Goal: Information Seeking & Learning: Learn about a topic

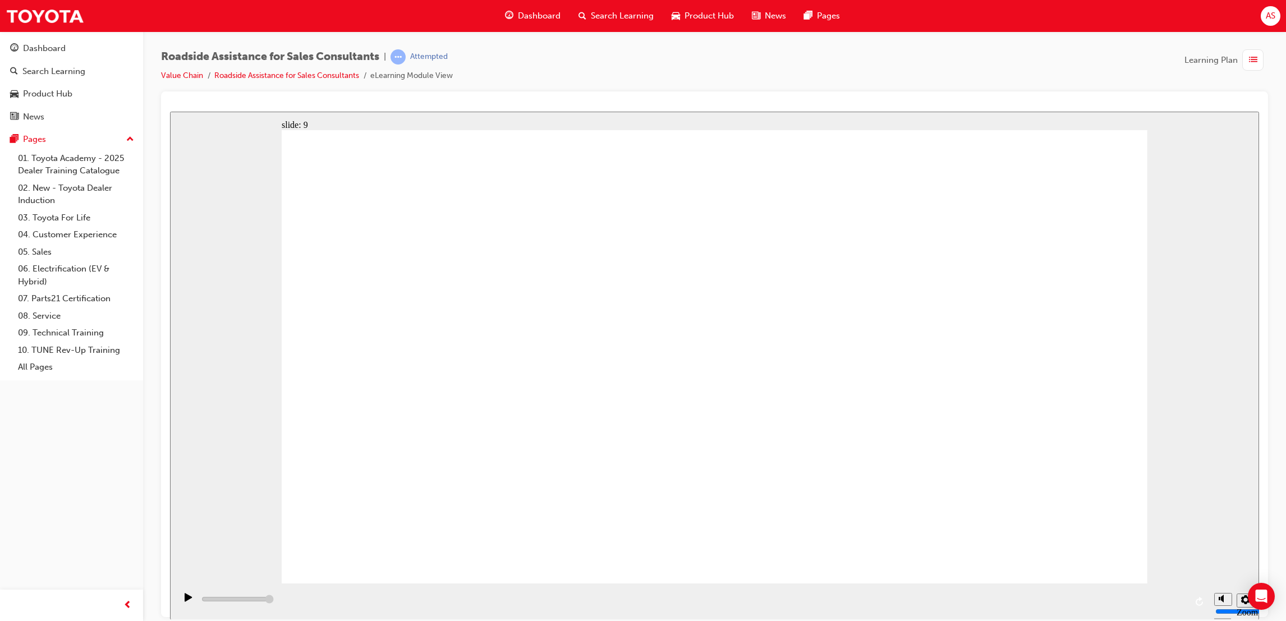
type input "23000"
checkbox input "true"
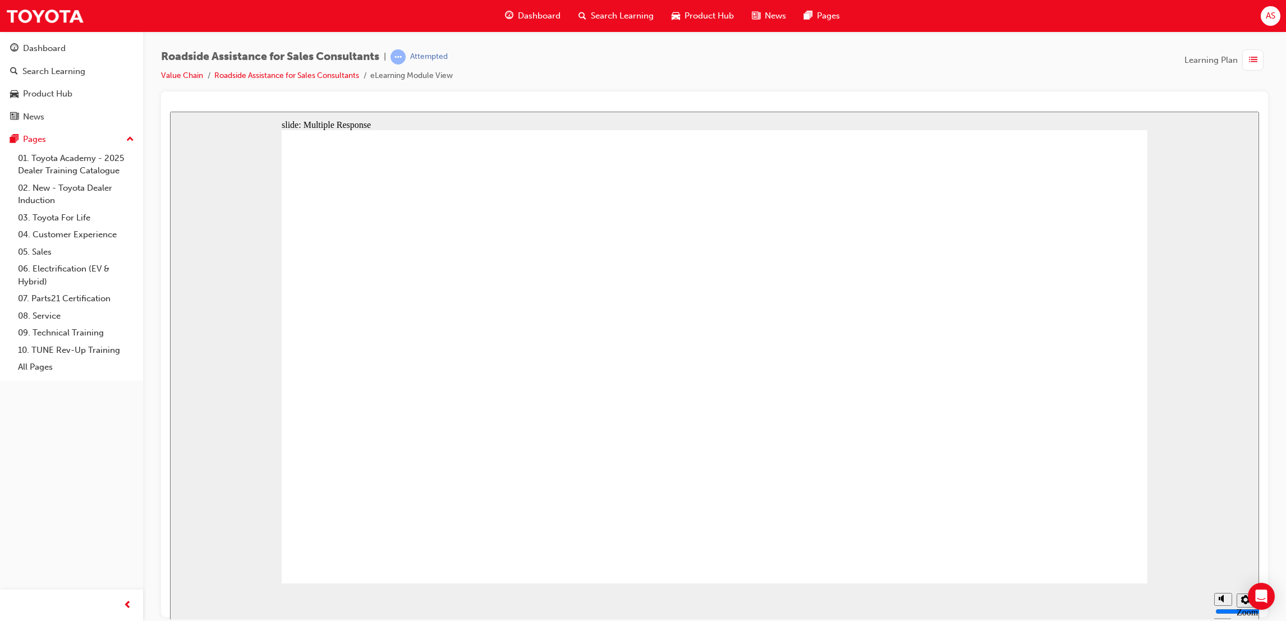
checkbox input "false"
checkbox input "true"
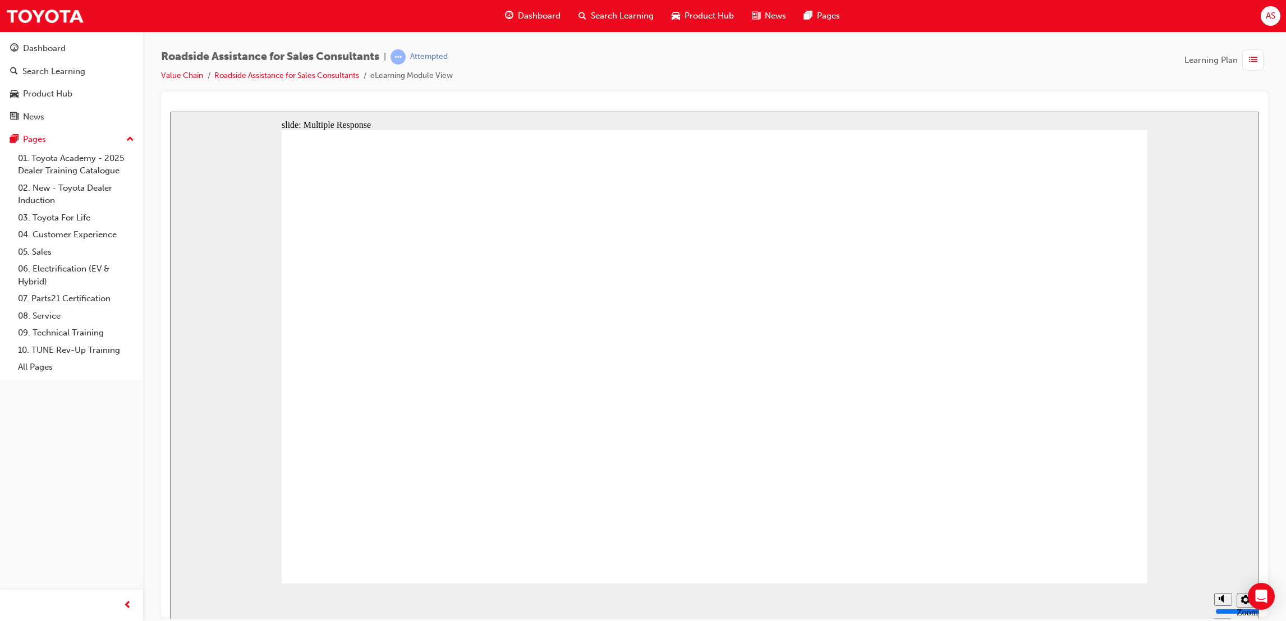
checkbox input "true"
drag, startPoint x: 422, startPoint y: 277, endPoint x: 399, endPoint y: 367, distance: 93.3
checkbox input "true"
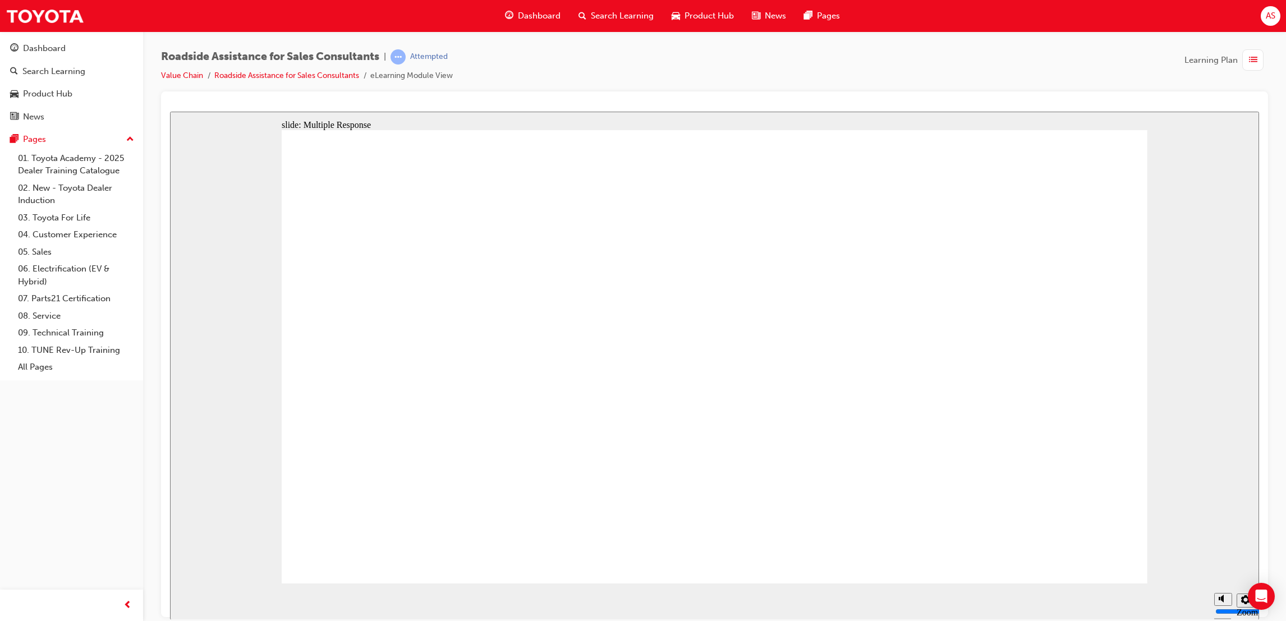
checkbox input "false"
checkbox input "true"
drag, startPoint x: 697, startPoint y: 399, endPoint x: 744, endPoint y: 298, distance: 111.4
checkbox input "true"
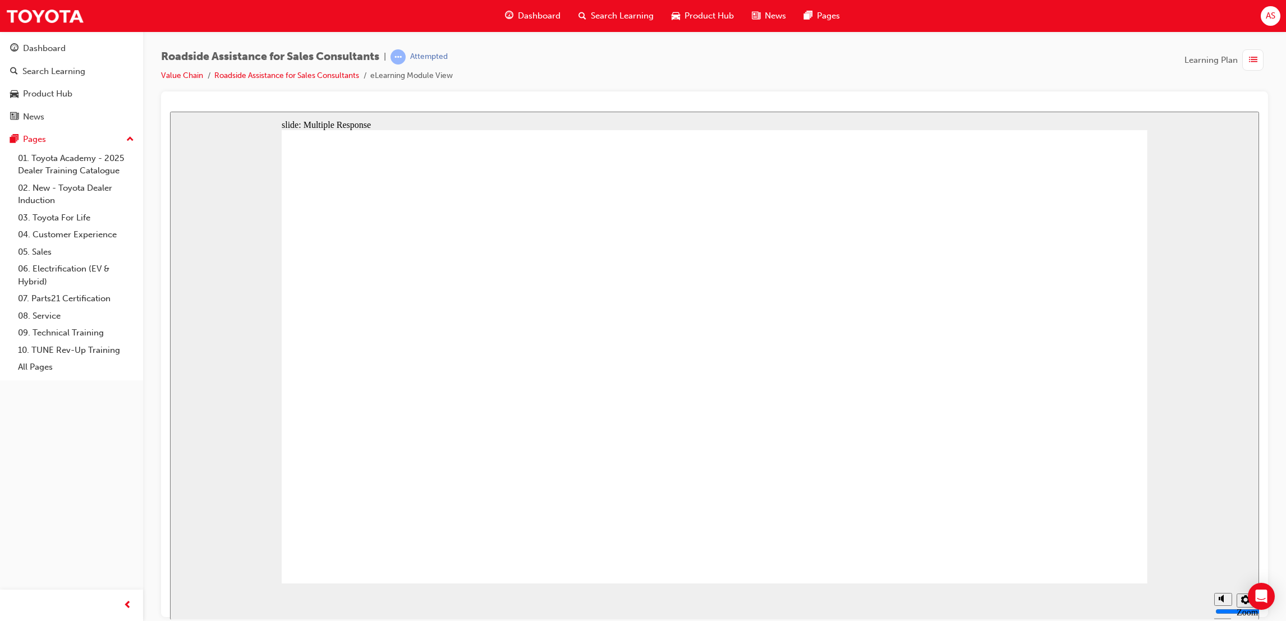
drag, startPoint x: 746, startPoint y: 323, endPoint x: 753, endPoint y: 290, distance: 33.2
checkbox input "false"
checkbox input "true"
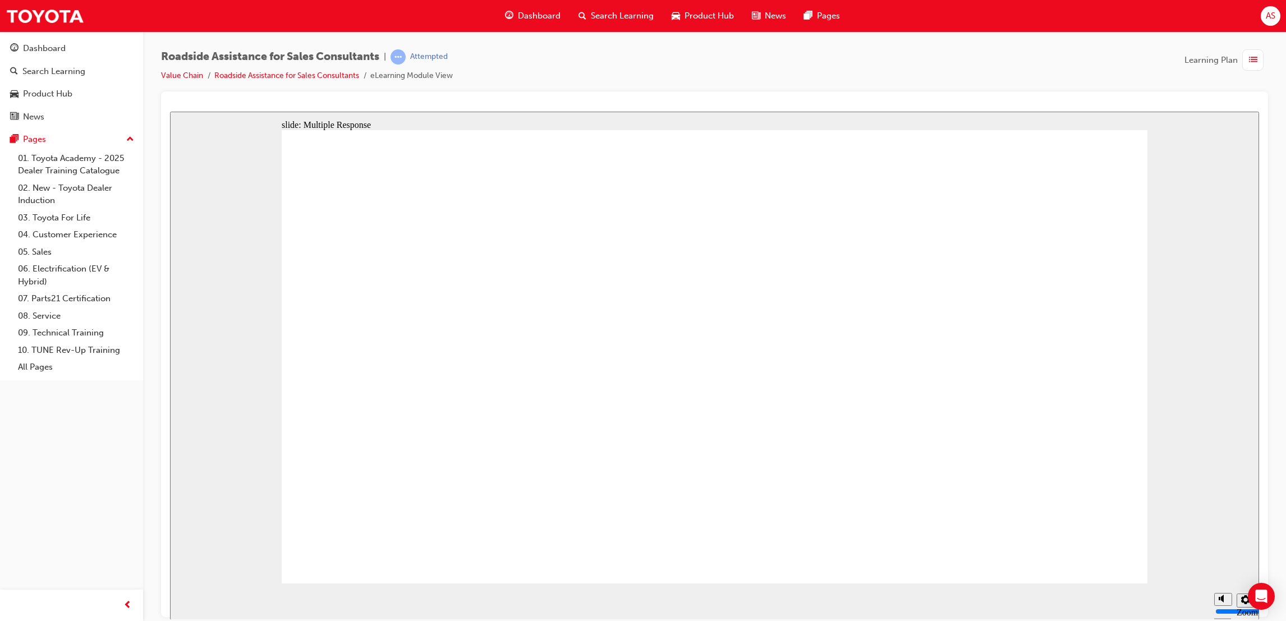
checkbox input "true"
drag, startPoint x: 634, startPoint y: 317, endPoint x: 1057, endPoint y: 512, distance: 465.6
checkbox input "true"
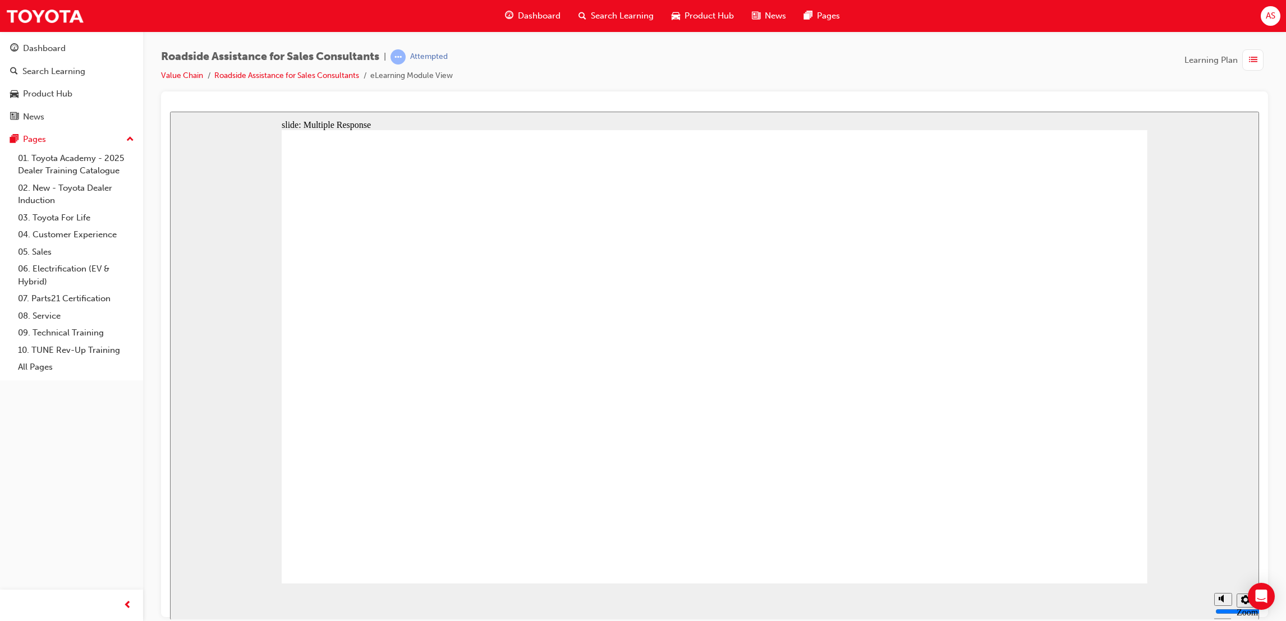
checkbox input "true"
drag, startPoint x: 736, startPoint y: 295, endPoint x: 1007, endPoint y: 489, distance: 333.7
checkbox input "true"
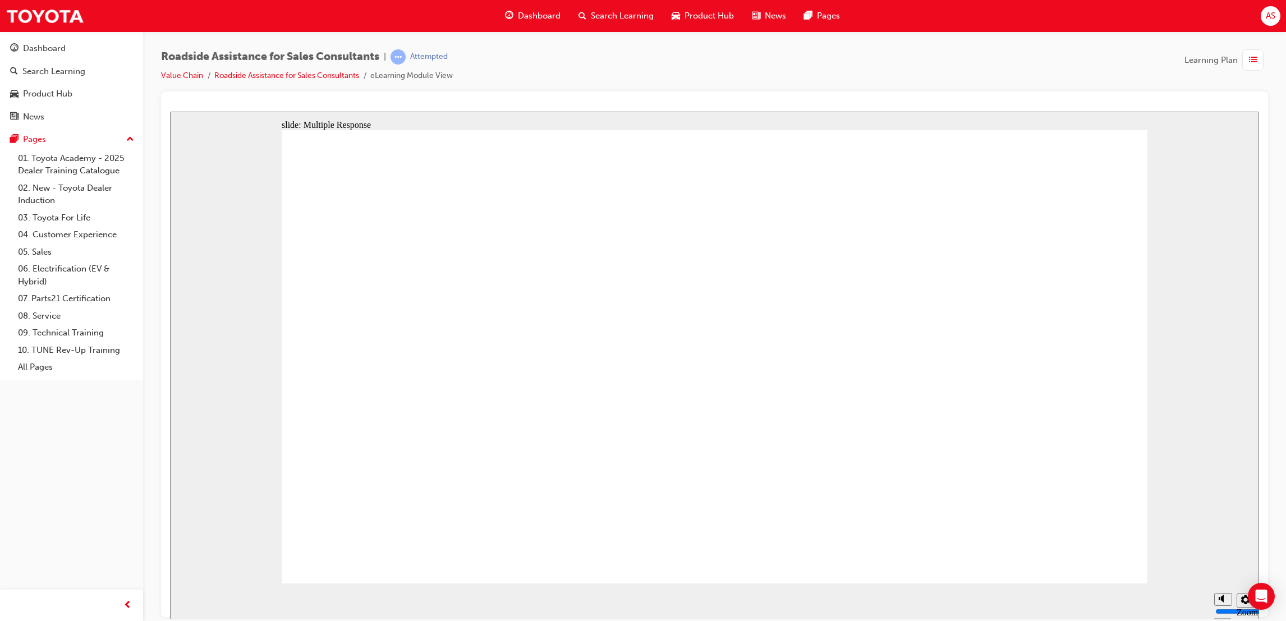
checkbox input "true"
click at [556, 19] on span "Dashboard" at bounding box center [539, 16] width 43 height 13
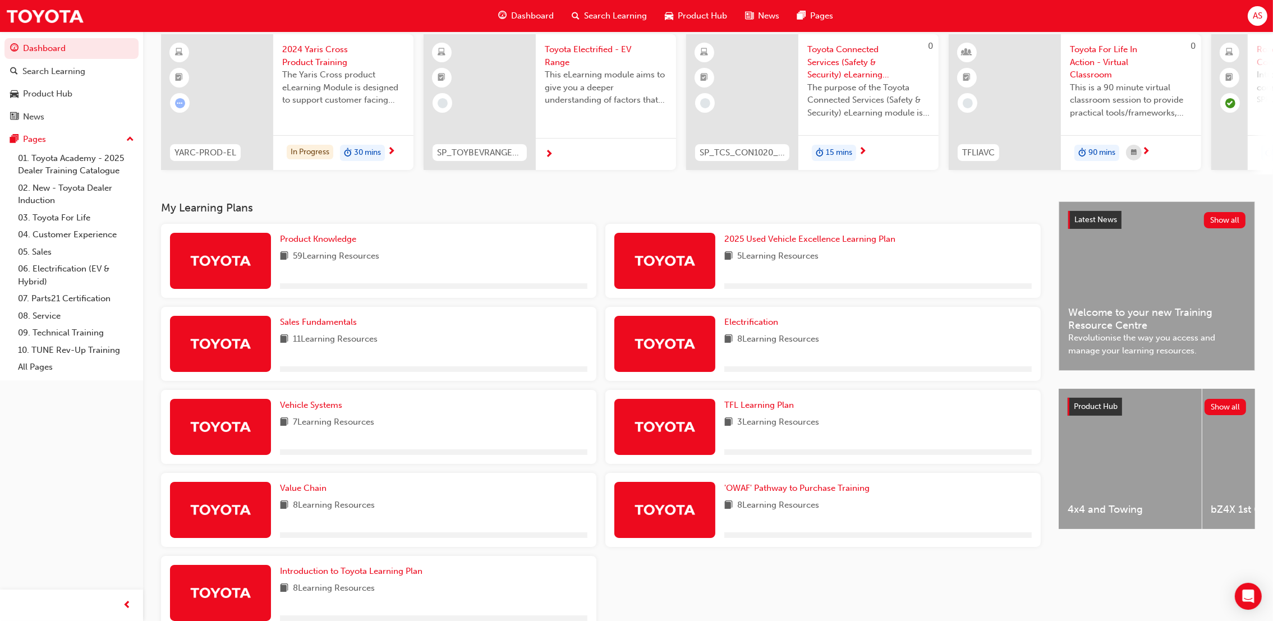
scroll to position [150, 0]
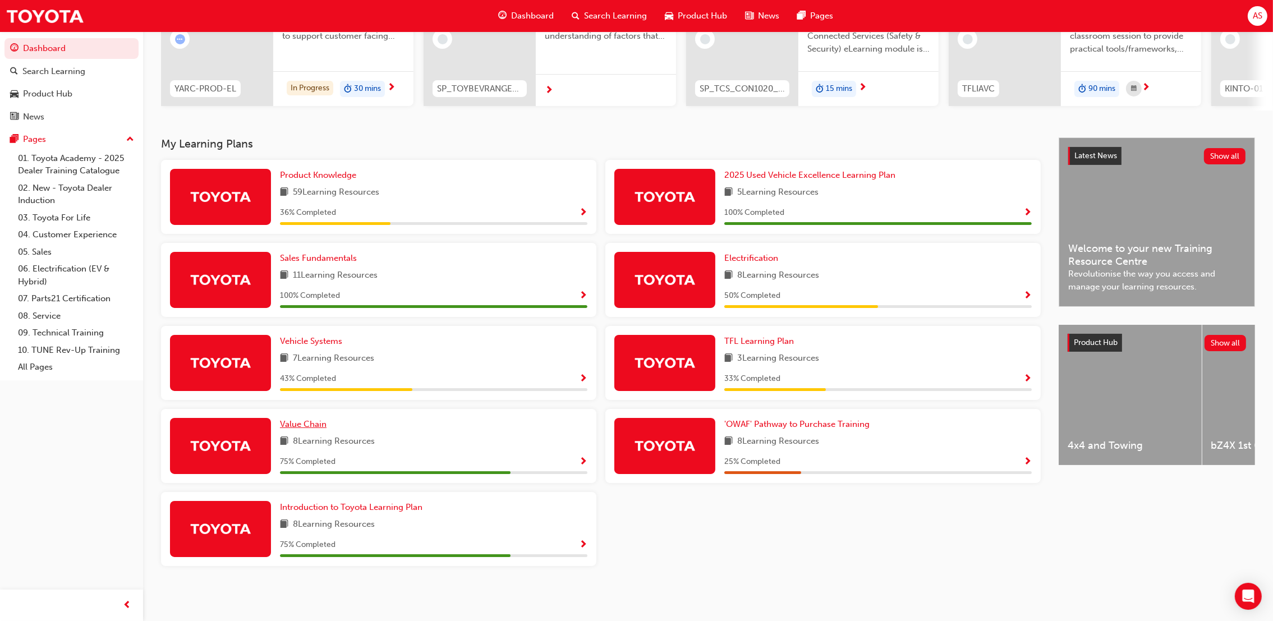
click at [315, 421] on span "Value Chain" at bounding box center [303, 424] width 47 height 10
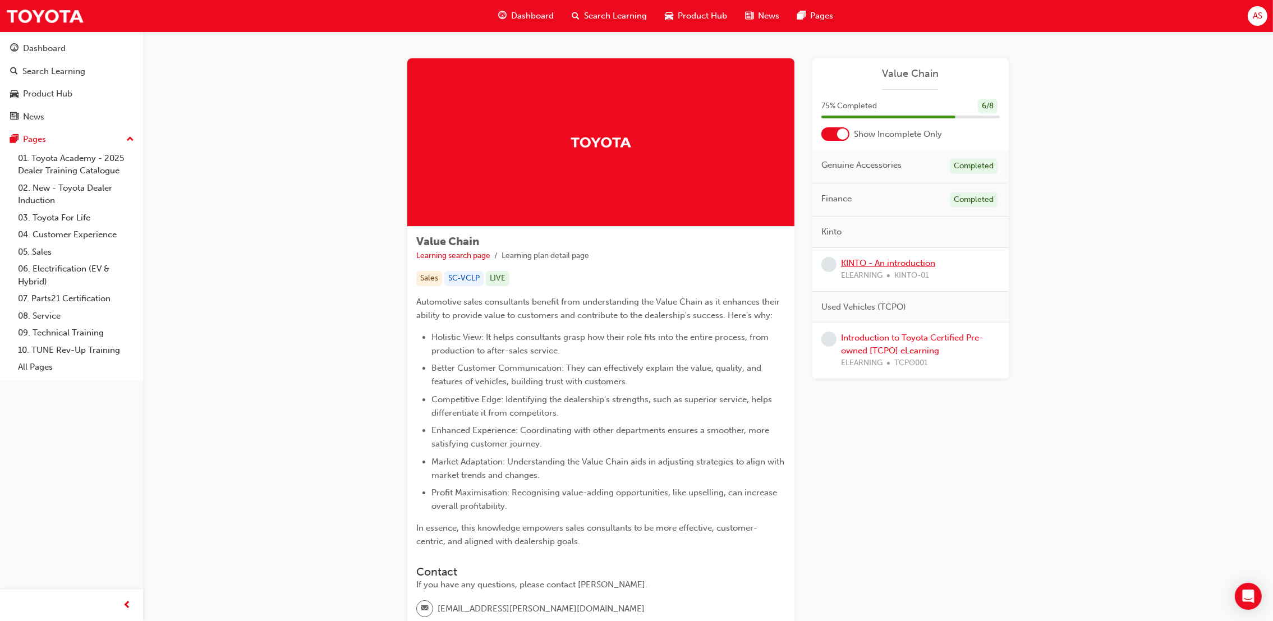
click at [901, 265] on link "KINTO - An introduction" at bounding box center [888, 263] width 94 height 10
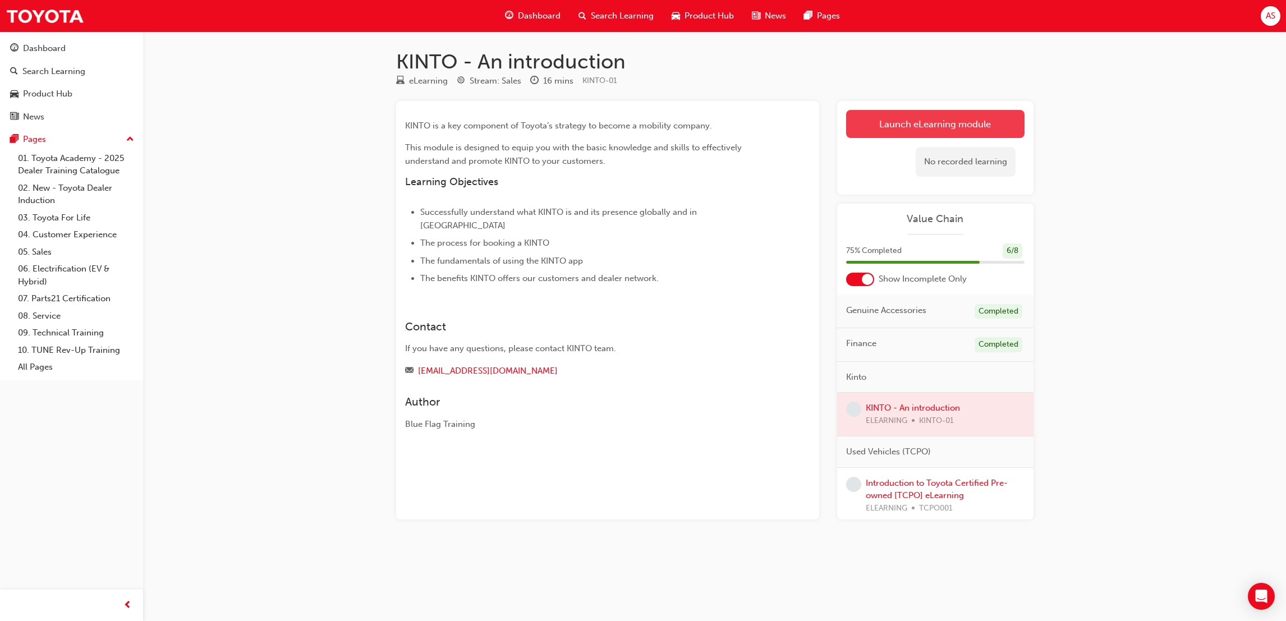
click at [884, 130] on link "Launch eLearning module" at bounding box center [935, 124] width 178 height 28
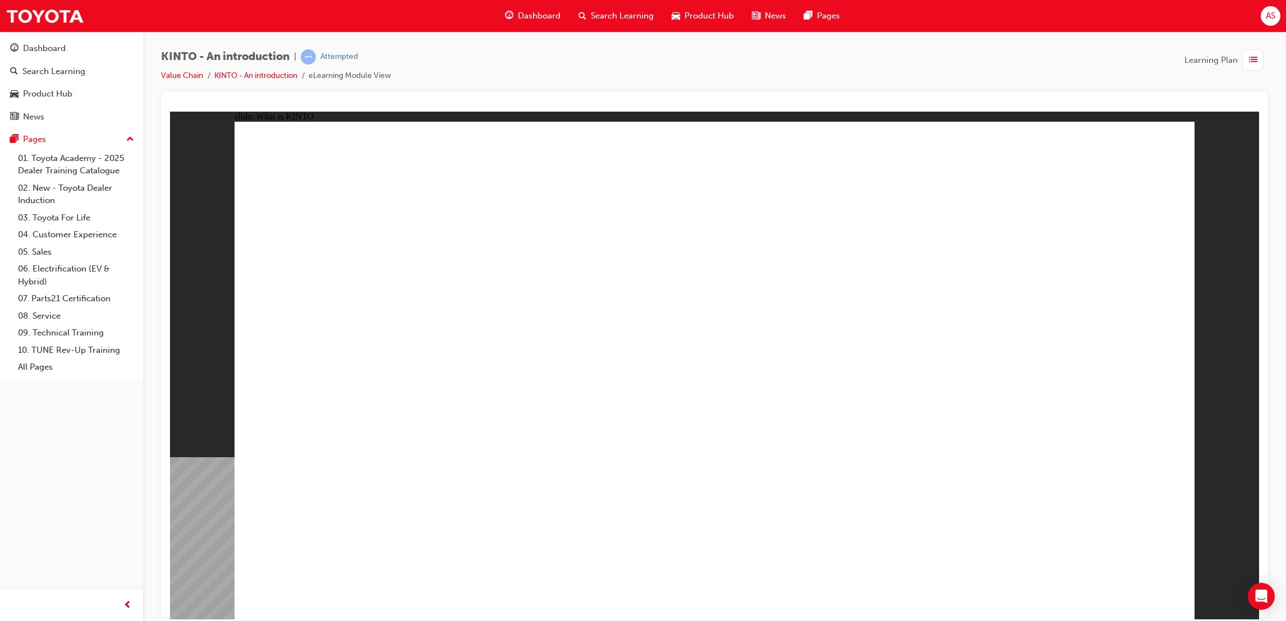
drag, startPoint x: 513, startPoint y: 429, endPoint x: 834, endPoint y: 473, distance: 324.0
drag, startPoint x: 917, startPoint y: 487, endPoint x: 936, endPoint y: 480, distance: 19.7
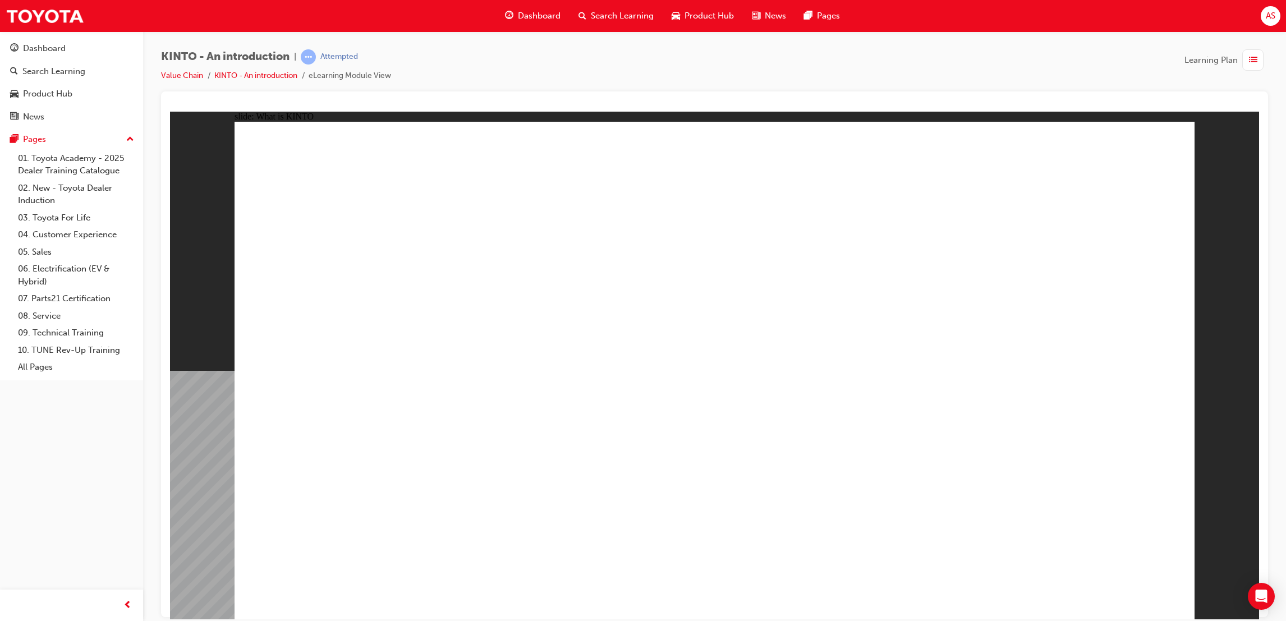
drag, startPoint x: 307, startPoint y: 379, endPoint x: 418, endPoint y: 299, distance: 137.0
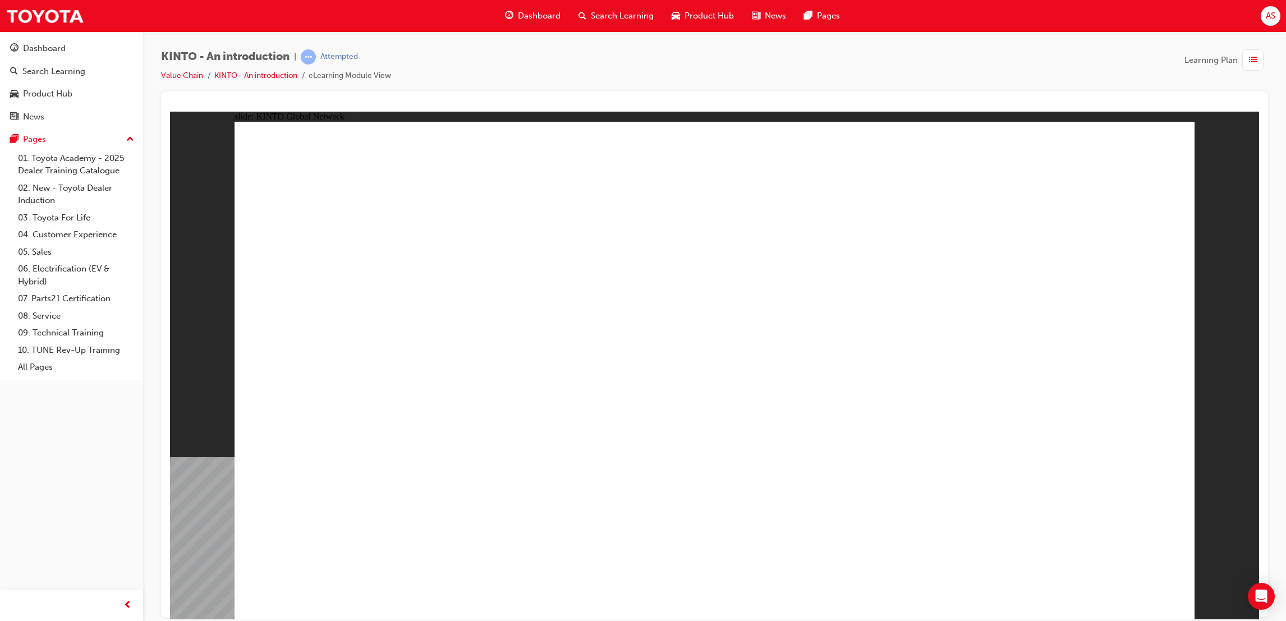
drag, startPoint x: 464, startPoint y: 272, endPoint x: 447, endPoint y: 282, distance: 20.6
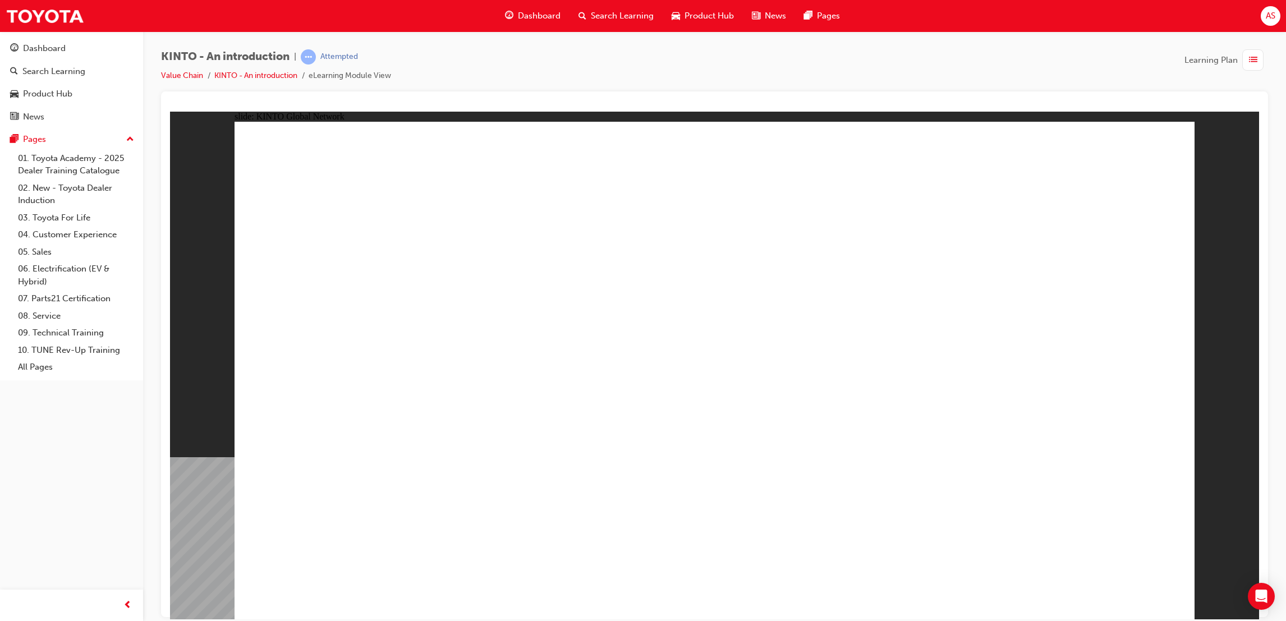
drag, startPoint x: 1091, startPoint y: 608, endPoint x: 1089, endPoint y: 596, distance: 11.3
drag, startPoint x: 1093, startPoint y: 571, endPoint x: 1092, endPoint y: 563, distance: 7.9
drag, startPoint x: 638, startPoint y: 280, endPoint x: 638, endPoint y: 307, distance: 26.4
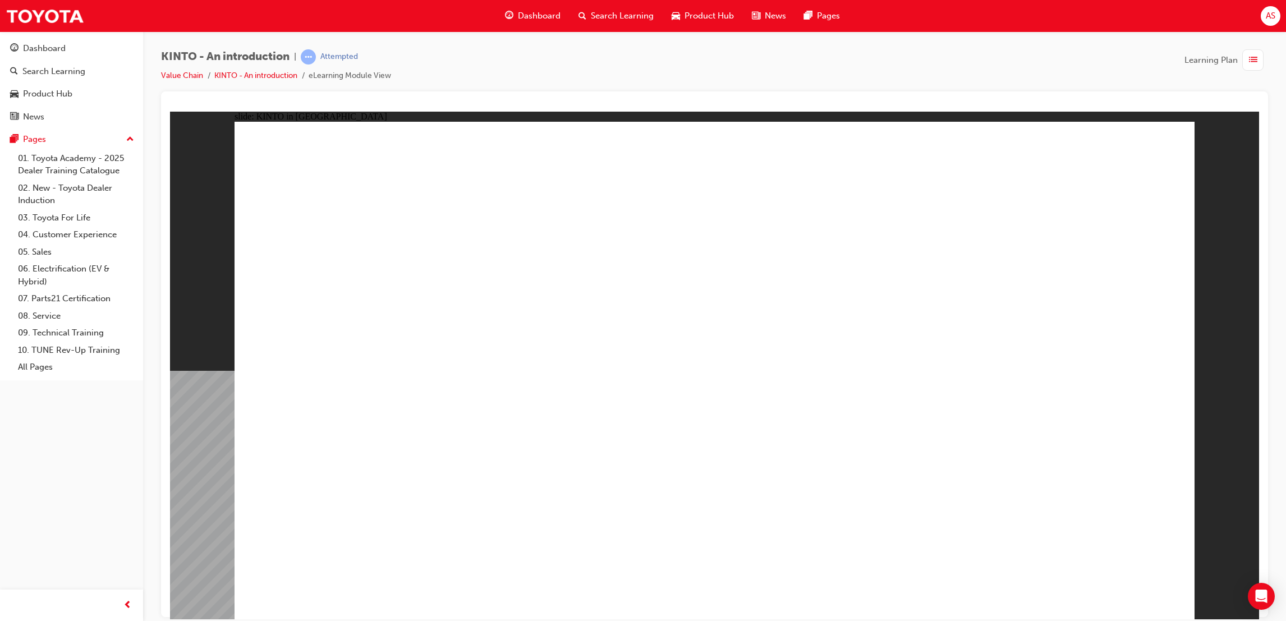
drag, startPoint x: 475, startPoint y: 253, endPoint x: 475, endPoint y: 260, distance: 6.7
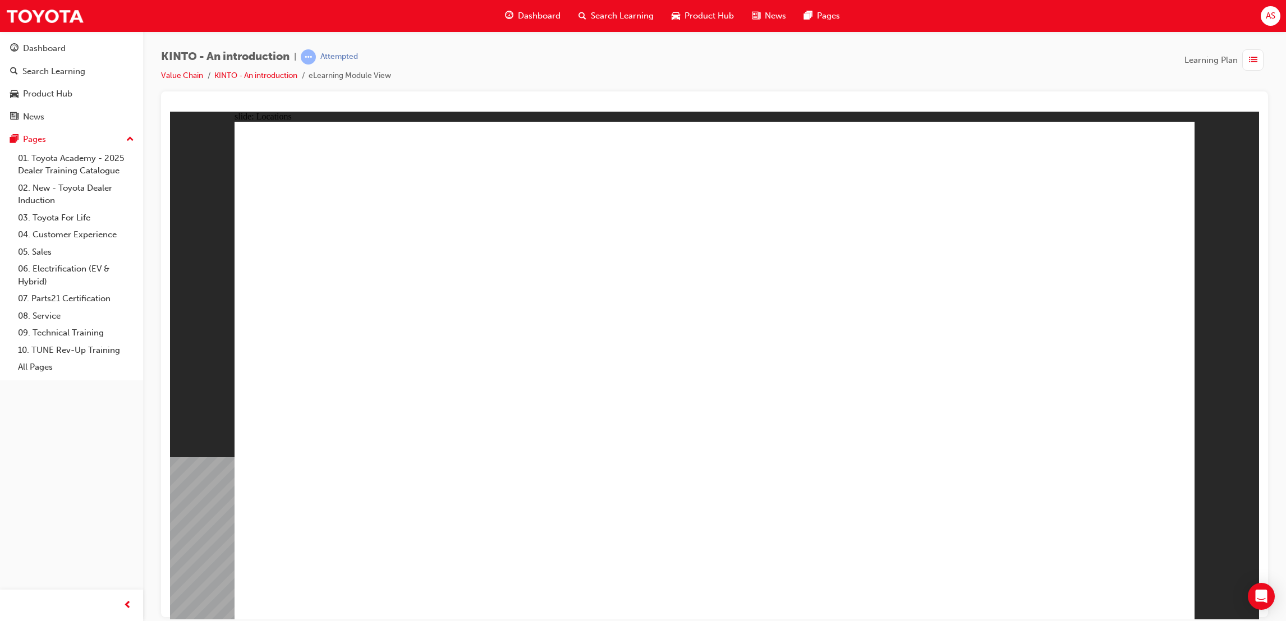
drag, startPoint x: 492, startPoint y: 268, endPoint x: 493, endPoint y: 280, distance: 12.4
drag, startPoint x: 589, startPoint y: 449, endPoint x: 662, endPoint y: 484, distance: 80.8
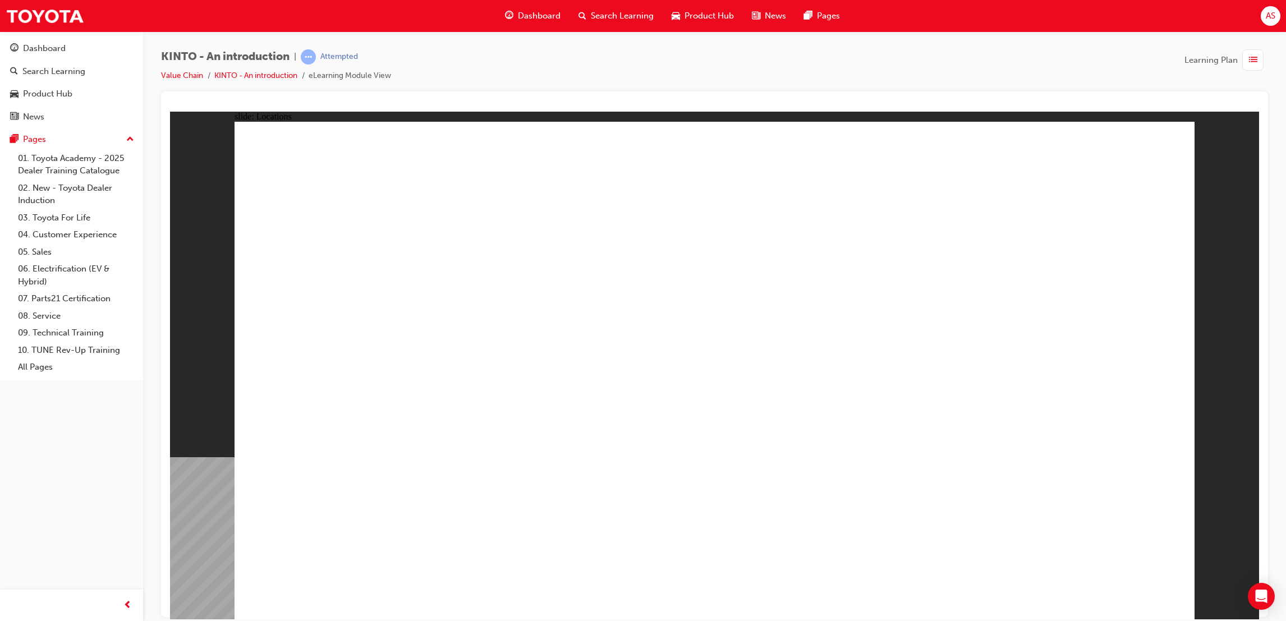
drag, startPoint x: 818, startPoint y: 467, endPoint x: 993, endPoint y: 361, distance: 204.1
drag, startPoint x: 993, startPoint y: 361, endPoint x: 1046, endPoint y: 474, distance: 125.0
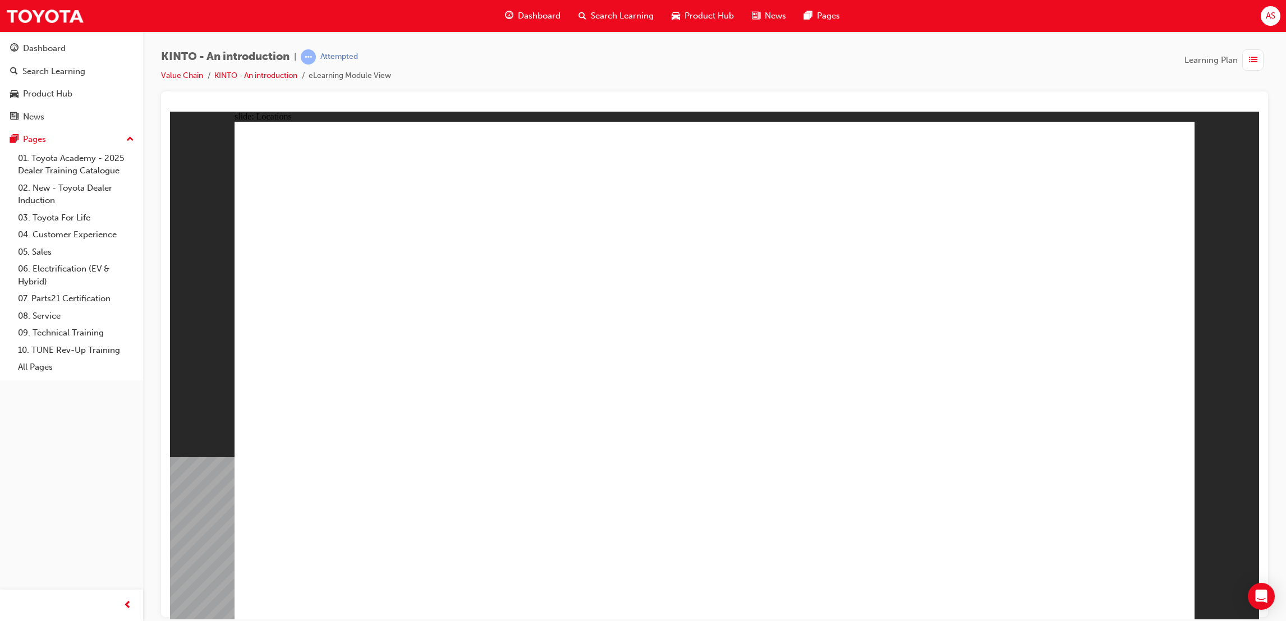
drag, startPoint x: 1046, startPoint y: 474, endPoint x: 1017, endPoint y: 462, distance: 30.9
drag, startPoint x: 457, startPoint y: 311, endPoint x: 417, endPoint y: 372, distance: 73.1
drag, startPoint x: 465, startPoint y: 450, endPoint x: 455, endPoint y: 474, distance: 25.6
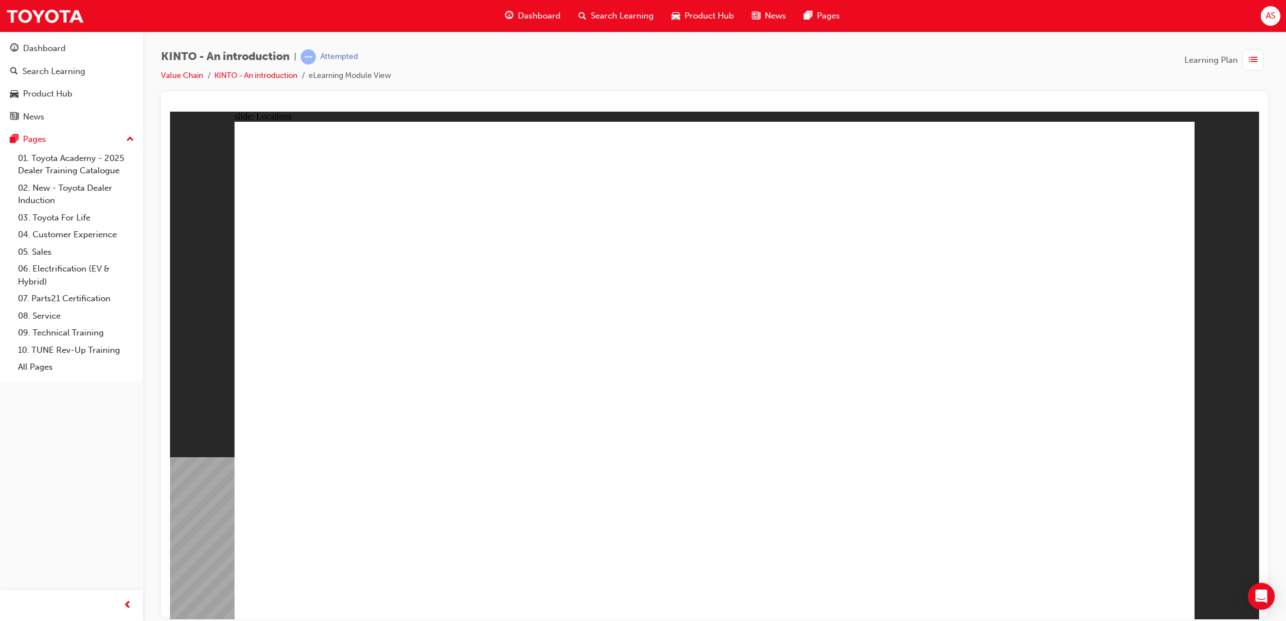
drag, startPoint x: 455, startPoint y: 474, endPoint x: 459, endPoint y: 453, distance: 21.1
drag, startPoint x: 1009, startPoint y: 272, endPoint x: 996, endPoint y: 297, distance: 27.6
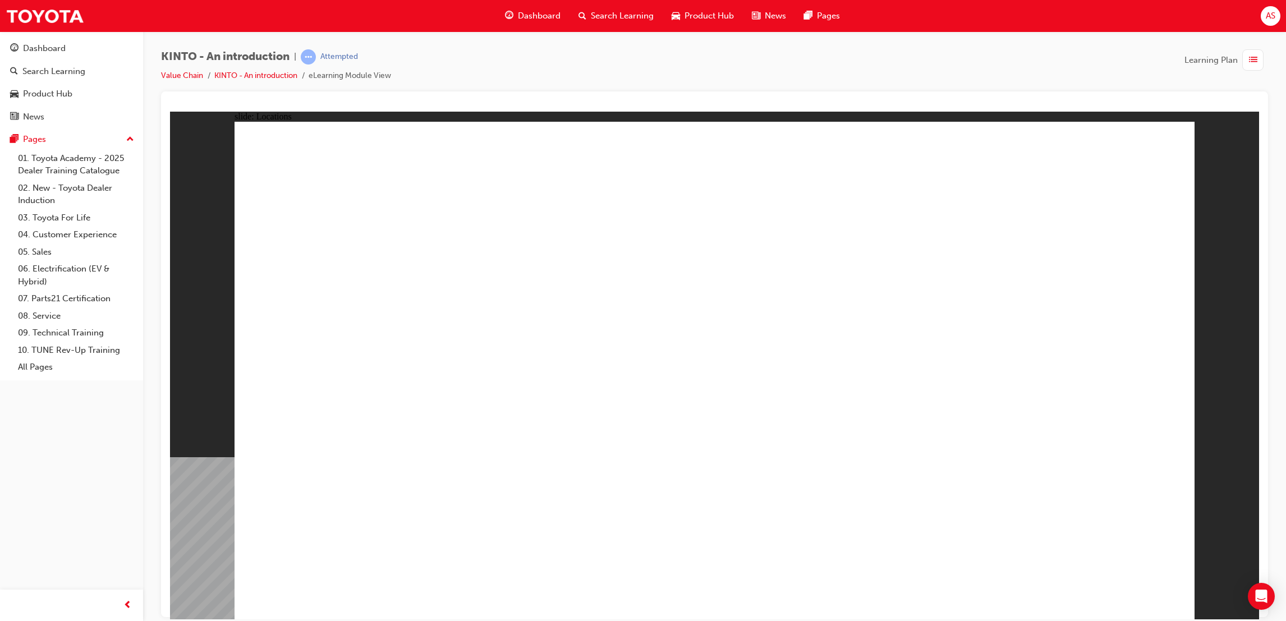
drag, startPoint x: 970, startPoint y: 322, endPoint x: 930, endPoint y: 372, distance: 64.7
drag, startPoint x: 1046, startPoint y: 346, endPoint x: 1150, endPoint y: 338, distance: 104.6
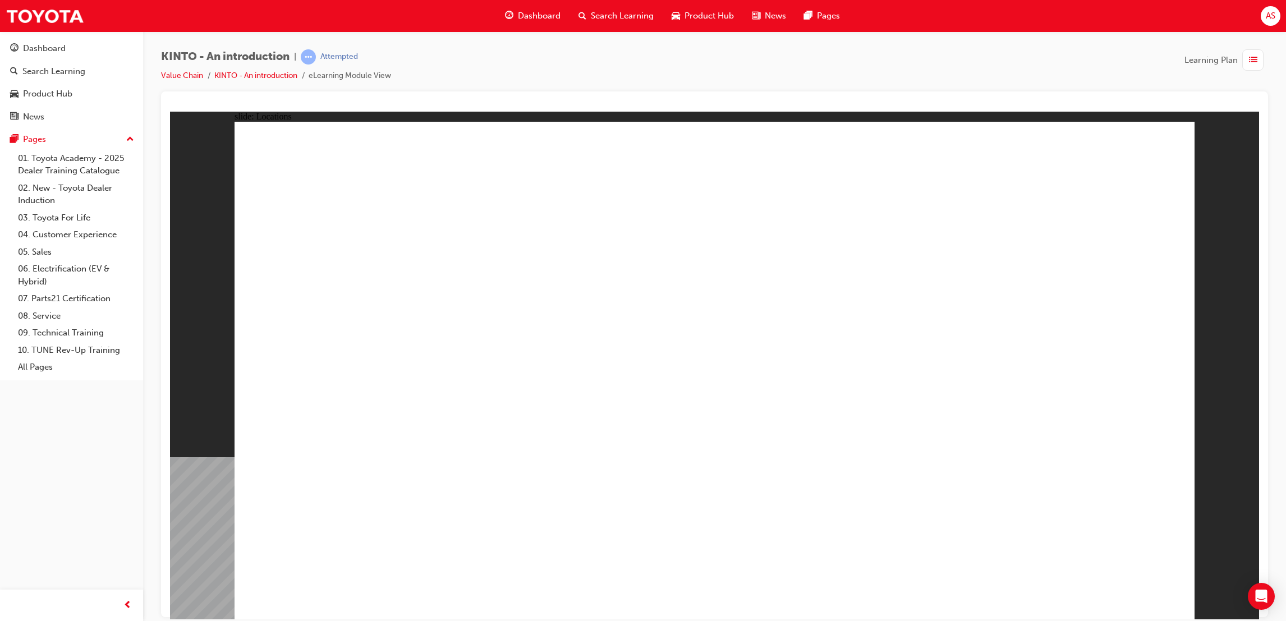
drag, startPoint x: 959, startPoint y: 449, endPoint x: 944, endPoint y: 462, distance: 20.7
drag, startPoint x: 889, startPoint y: 445, endPoint x: 760, endPoint y: 453, distance: 129.3
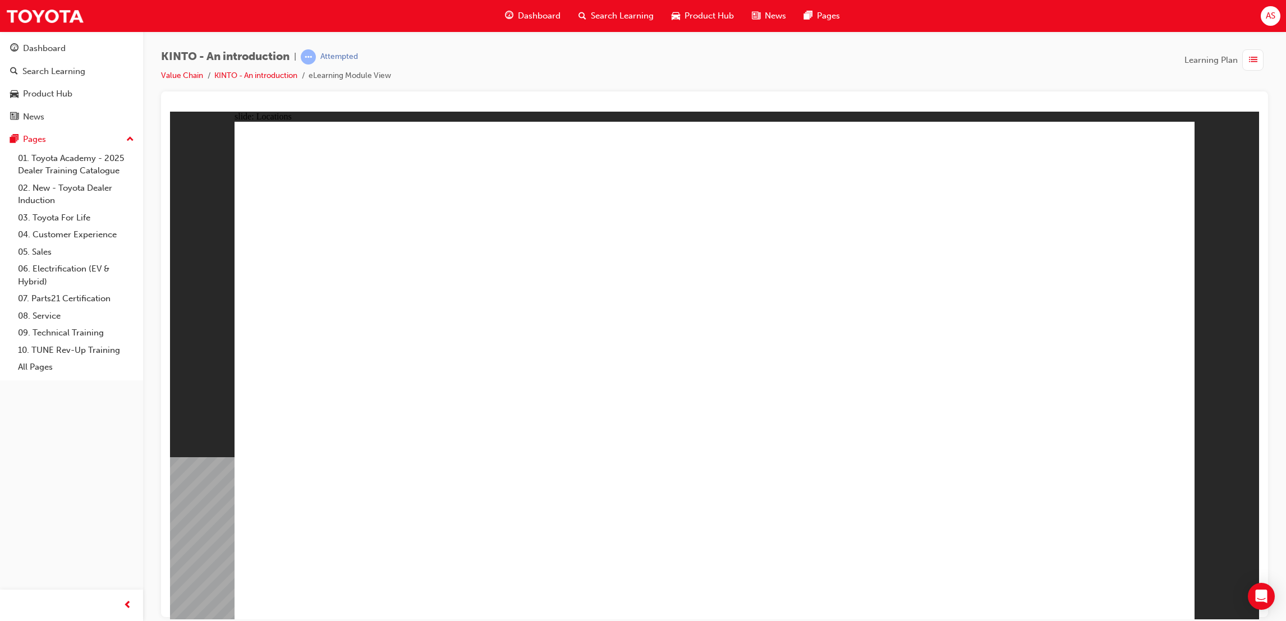
drag, startPoint x: 981, startPoint y: 178, endPoint x: 966, endPoint y: 176, distance: 14.8
drag, startPoint x: 792, startPoint y: 147, endPoint x: 628, endPoint y: 167, distance: 164.5
drag, startPoint x: 628, startPoint y: 167, endPoint x: 401, endPoint y: 187, distance: 228.1
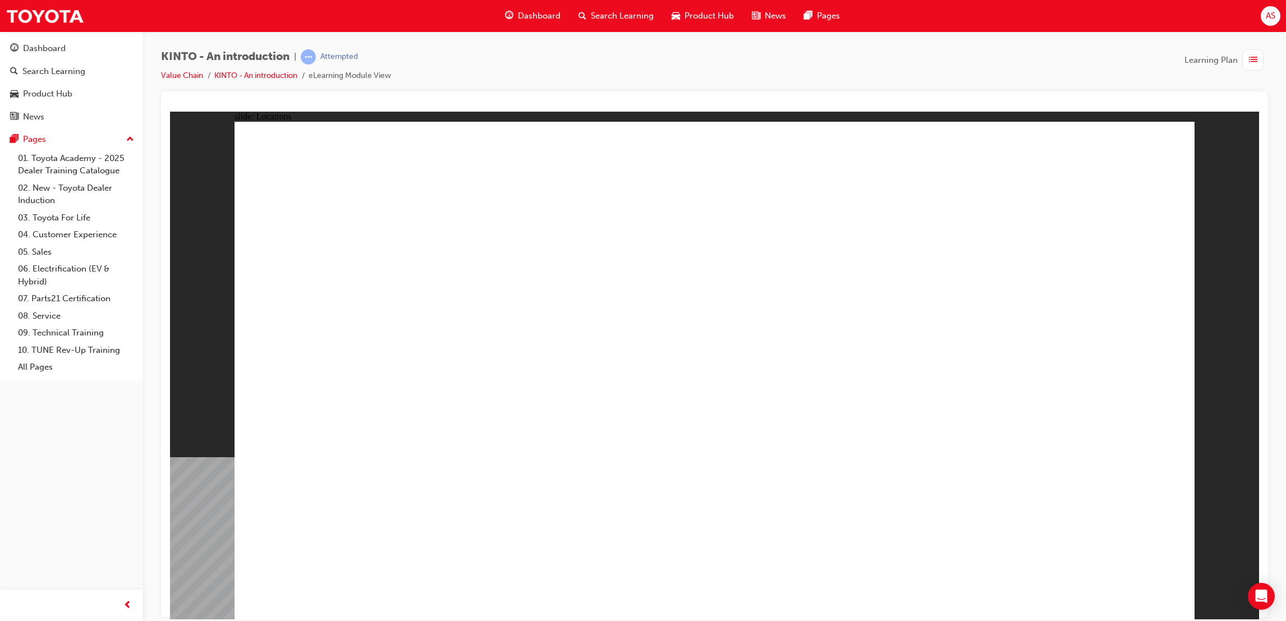
drag, startPoint x: 354, startPoint y: 346, endPoint x: 356, endPoint y: 489, distance: 143.1
drag, startPoint x: 399, startPoint y: 574, endPoint x: 519, endPoint y: 606, distance: 124.8
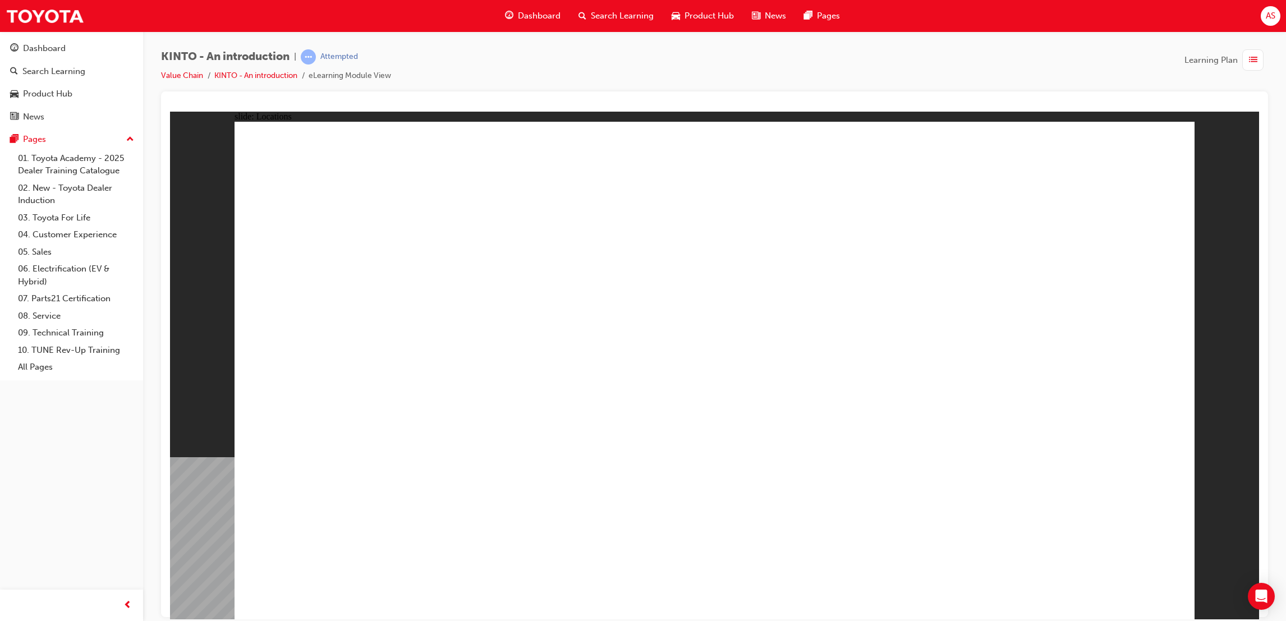
drag, startPoint x: 1070, startPoint y: 568, endPoint x: 1089, endPoint y: 574, distance: 19.9
drag, startPoint x: 1110, startPoint y: 581, endPoint x: 1104, endPoint y: 553, distance: 28.1
drag, startPoint x: 1064, startPoint y: 513, endPoint x: 1034, endPoint y: 549, distance: 46.6
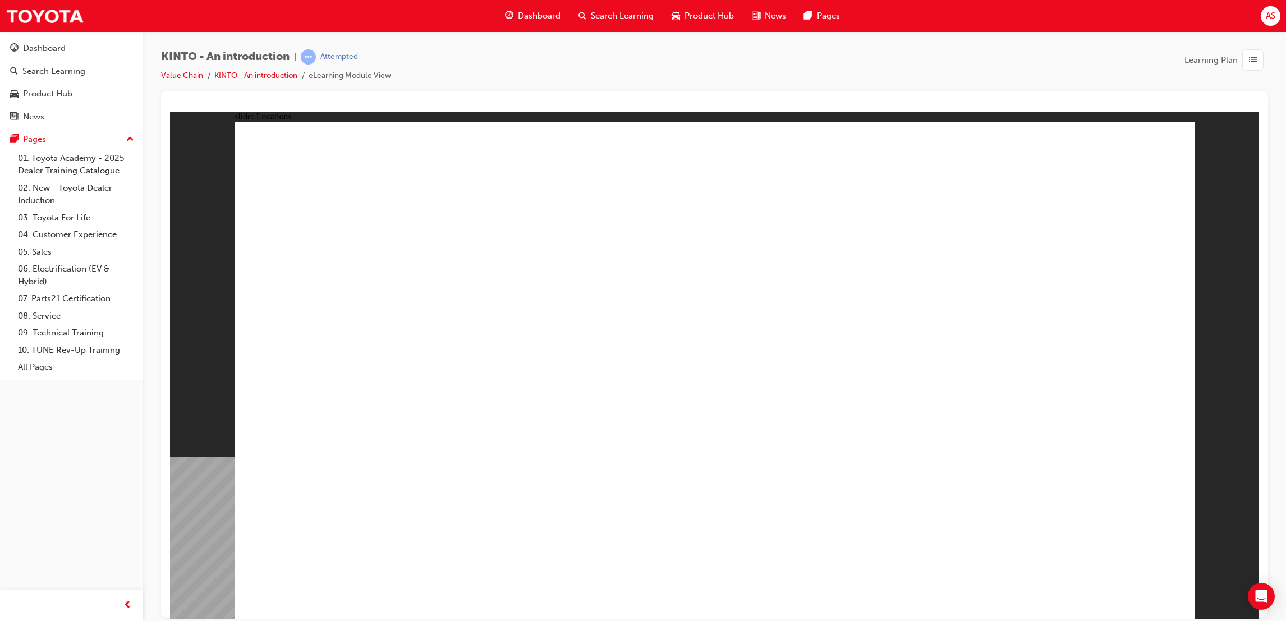
drag, startPoint x: 773, startPoint y: 339, endPoint x: 644, endPoint y: 288, distance: 138.8
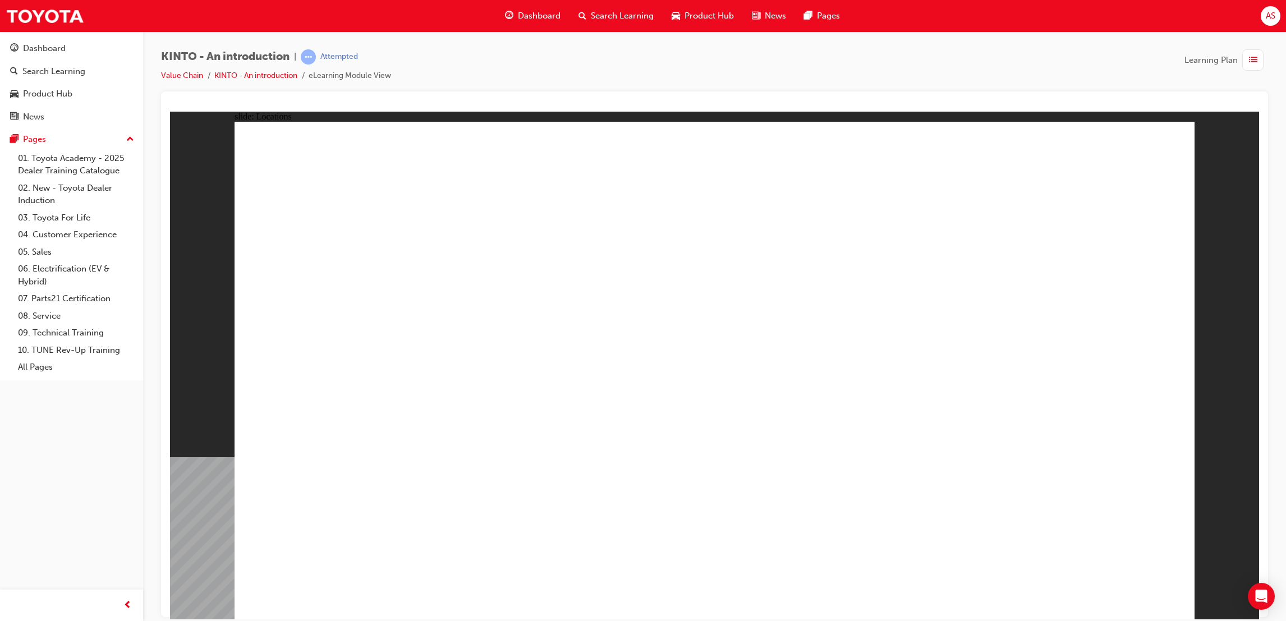
drag, startPoint x: 644, startPoint y: 288, endPoint x: 517, endPoint y: 246, distance: 133.4
drag, startPoint x: 505, startPoint y: 232, endPoint x: 482, endPoint y: 288, distance: 60.6
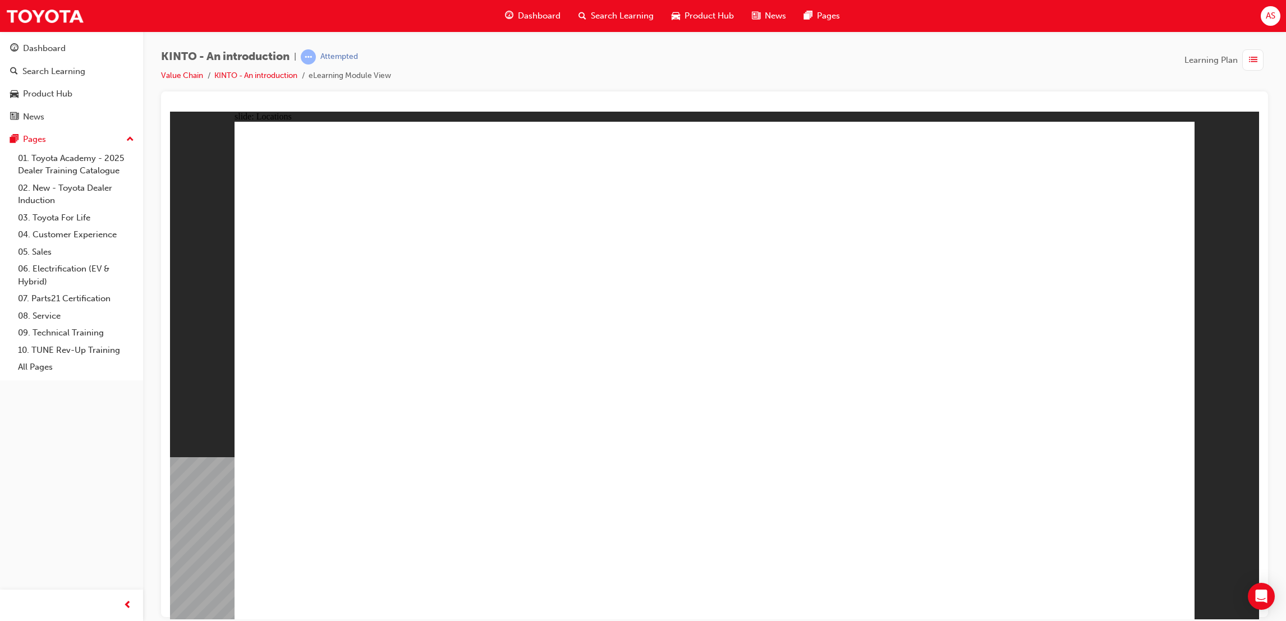
drag, startPoint x: 508, startPoint y: 277, endPoint x: 492, endPoint y: 268, distance: 18.9
drag, startPoint x: 490, startPoint y: 268, endPoint x: 764, endPoint y: 355, distance: 287.9
drag, startPoint x: 798, startPoint y: 356, endPoint x: 882, endPoint y: 338, distance: 86.7
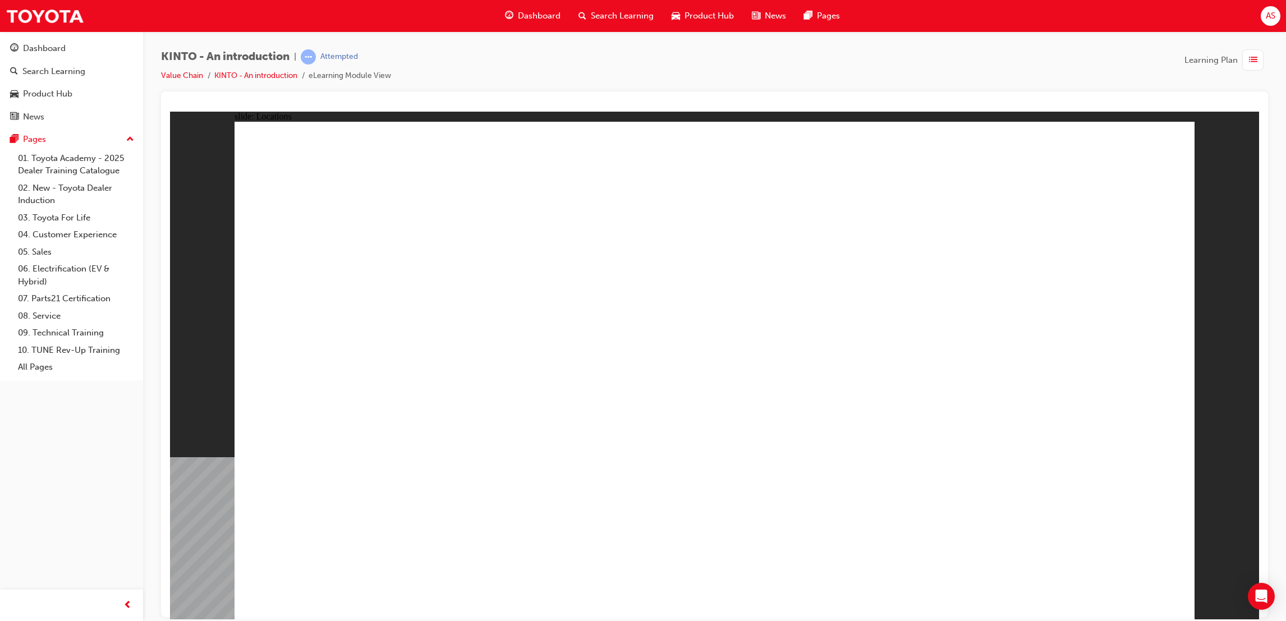
drag, startPoint x: 631, startPoint y: 342, endPoint x: 643, endPoint y: 331, distance: 16.3
drag
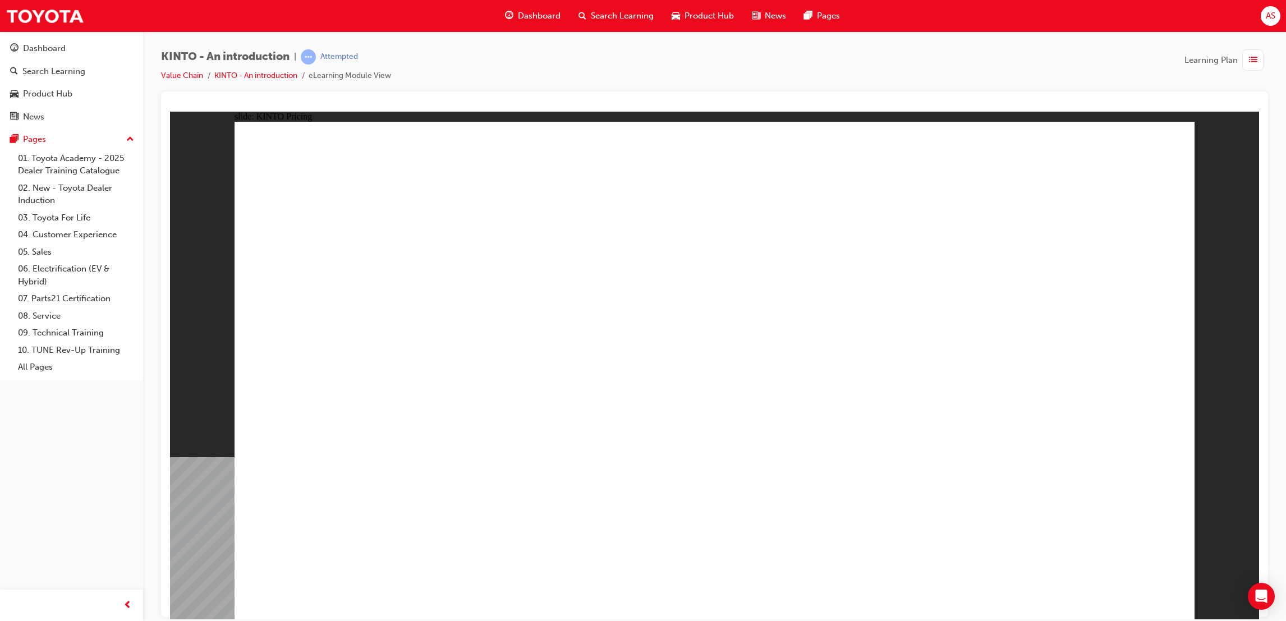
drag, startPoint x: 648, startPoint y: 447, endPoint x: 633, endPoint y: 442, distance: 15.8
drag, startPoint x: 848, startPoint y: 450, endPoint x: 637, endPoint y: 398, distance: 217.3
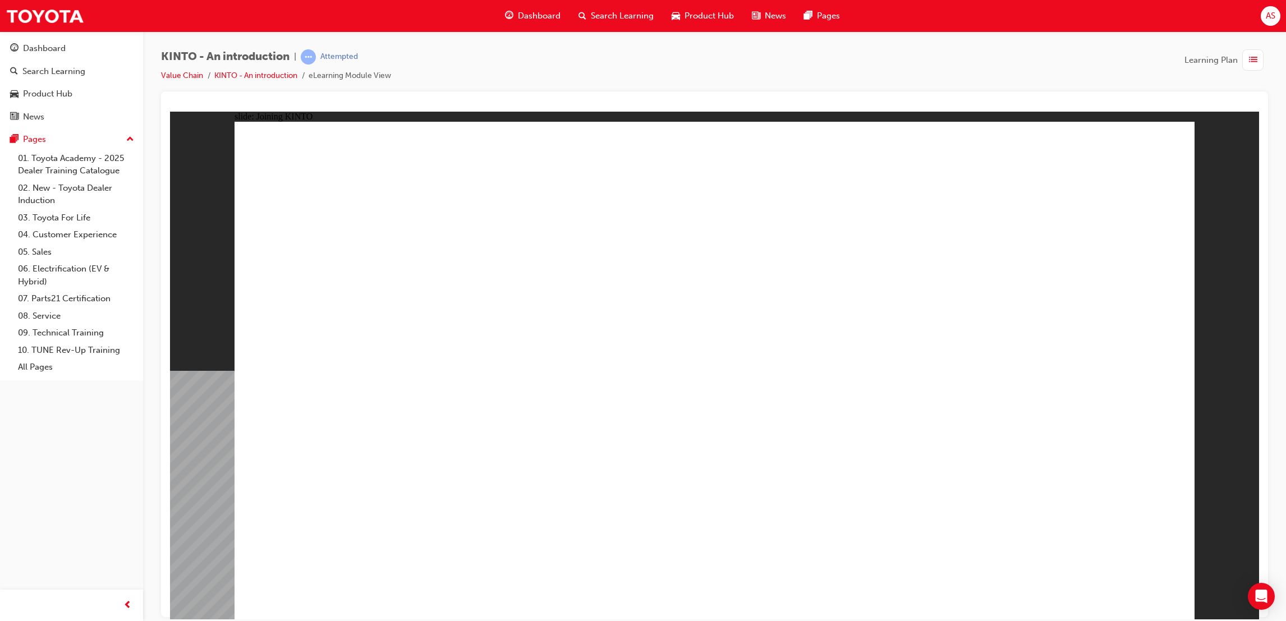
drag, startPoint x: 337, startPoint y: 278, endPoint x: 389, endPoint y: 295, distance: 54.3
drag, startPoint x: 1076, startPoint y: 550, endPoint x: 1133, endPoint y: 618, distance: 88.8
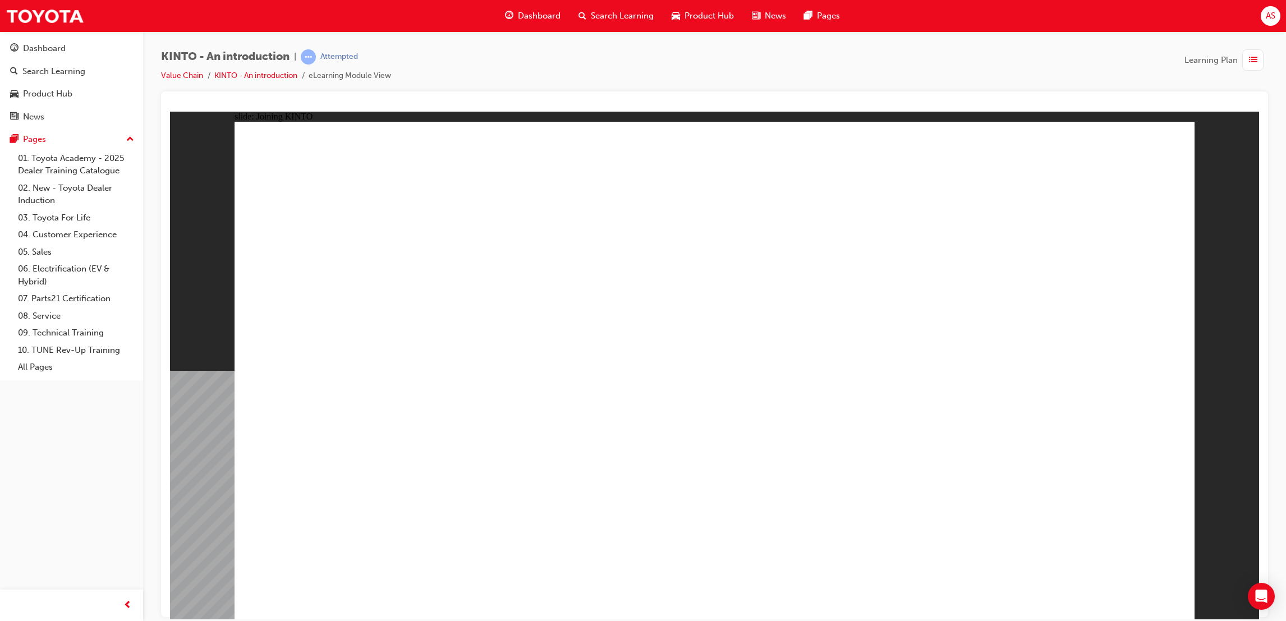
drag, startPoint x: 930, startPoint y: 425, endPoint x: 919, endPoint y: 430, distance: 11.8
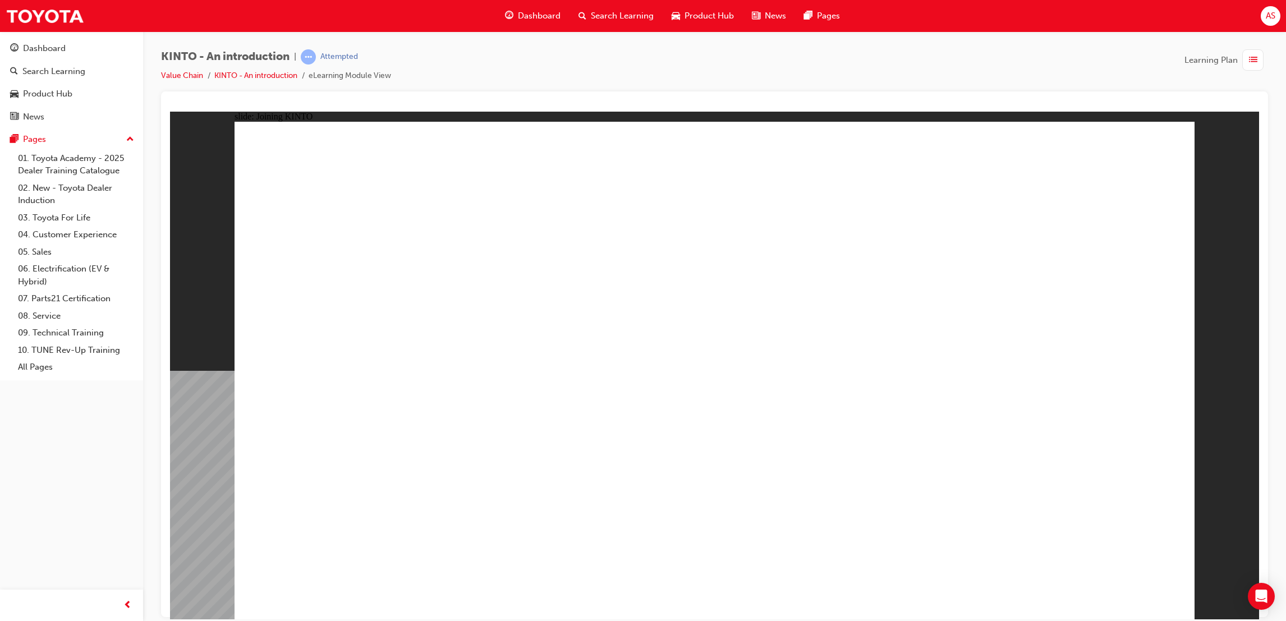
drag, startPoint x: 483, startPoint y: 266, endPoint x: 491, endPoint y: 266, distance: 8.4
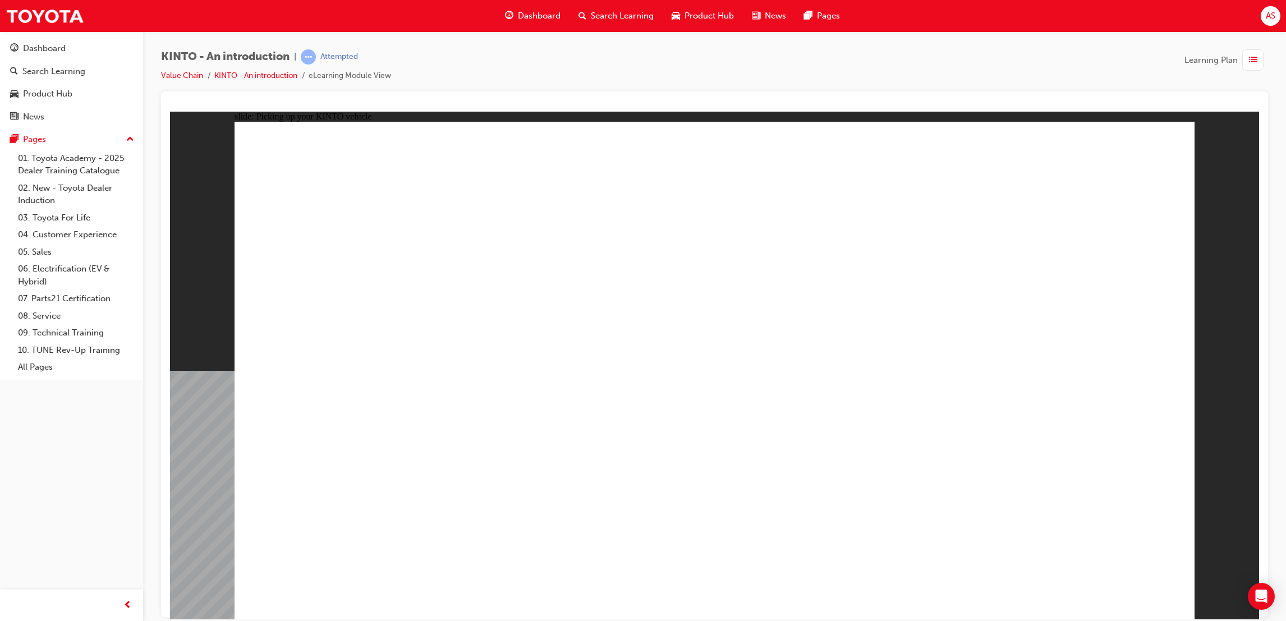
drag, startPoint x: 614, startPoint y: 336, endPoint x: 594, endPoint y: 340, distance: 20.7
drag, startPoint x: 868, startPoint y: 406, endPoint x: 840, endPoint y: 418, distance: 30.4
drag, startPoint x: 462, startPoint y: 442, endPoint x: 473, endPoint y: 415, distance: 29.7
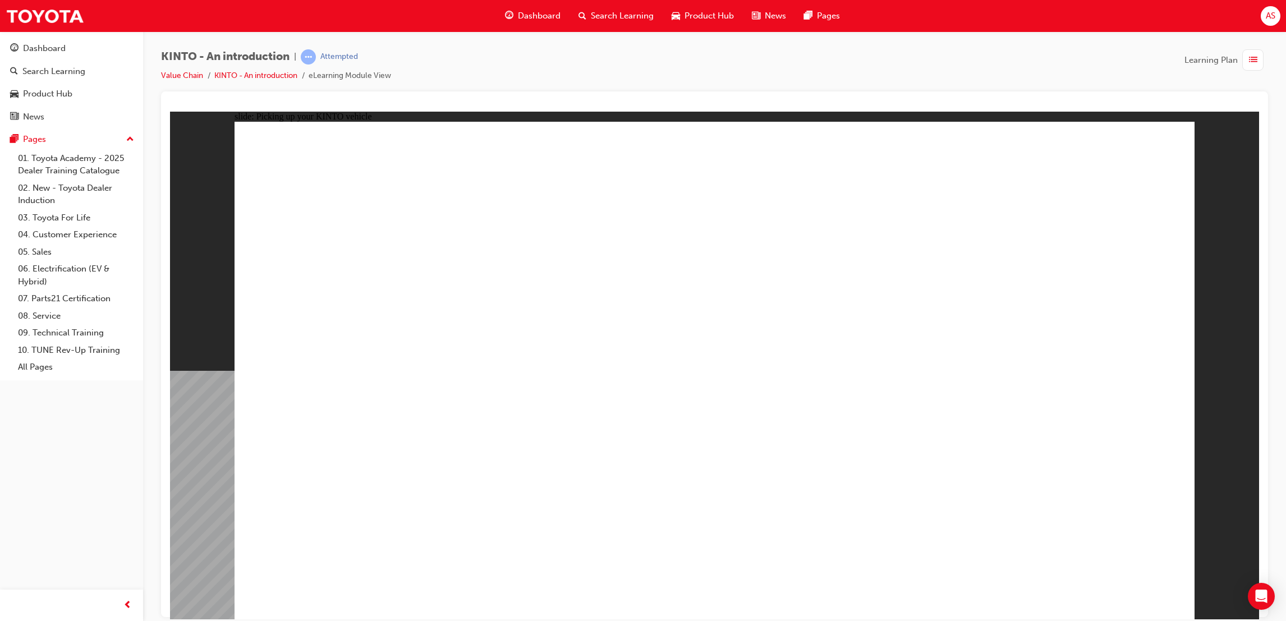
drag, startPoint x: 881, startPoint y: 421, endPoint x: 855, endPoint y: 415, distance: 26.0
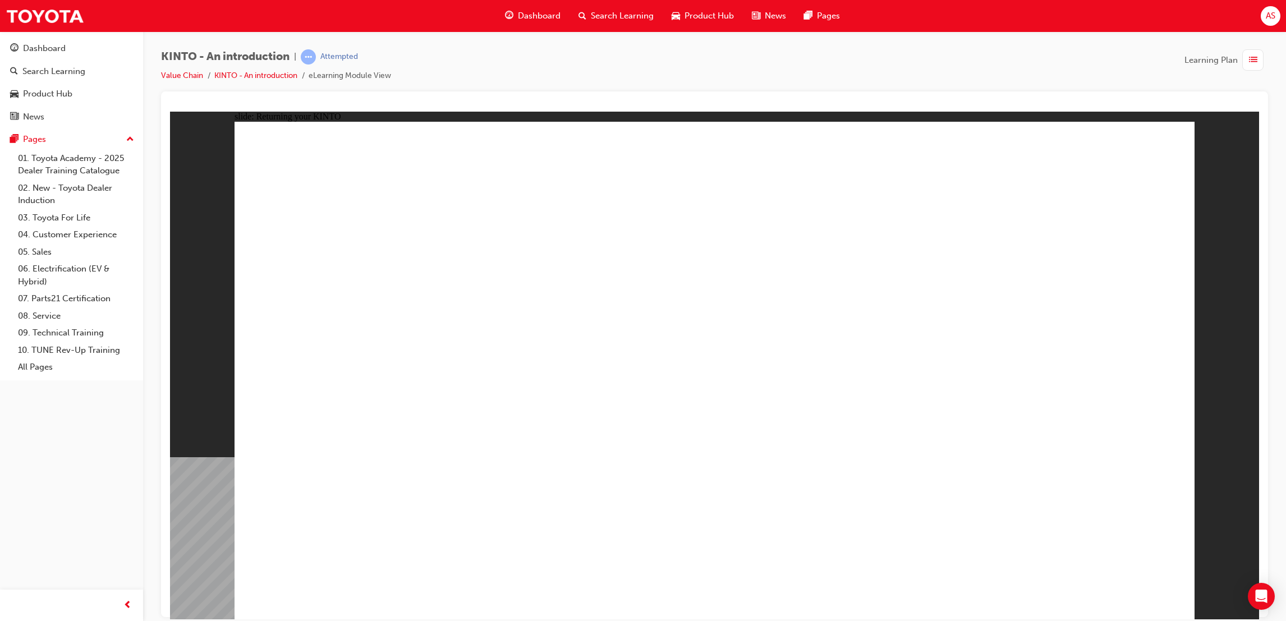
drag, startPoint x: 389, startPoint y: 275, endPoint x: 555, endPoint y: 277, distance: 166.1
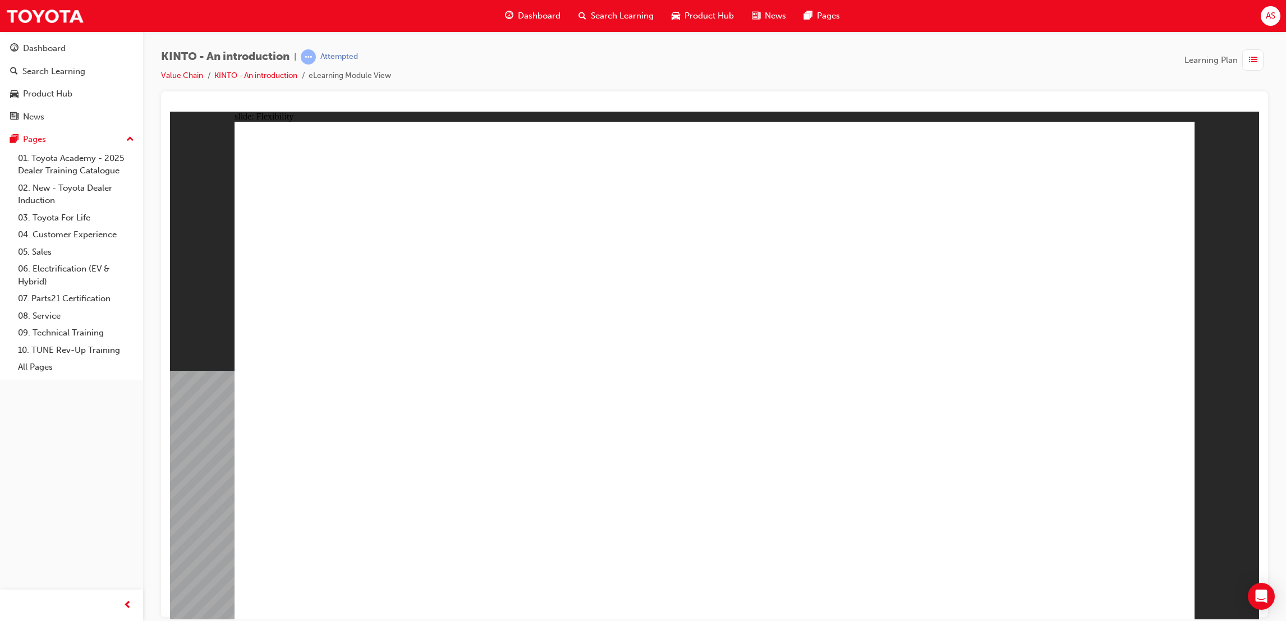
drag, startPoint x: 663, startPoint y: 260, endPoint x: 671, endPoint y: 260, distance: 8.4
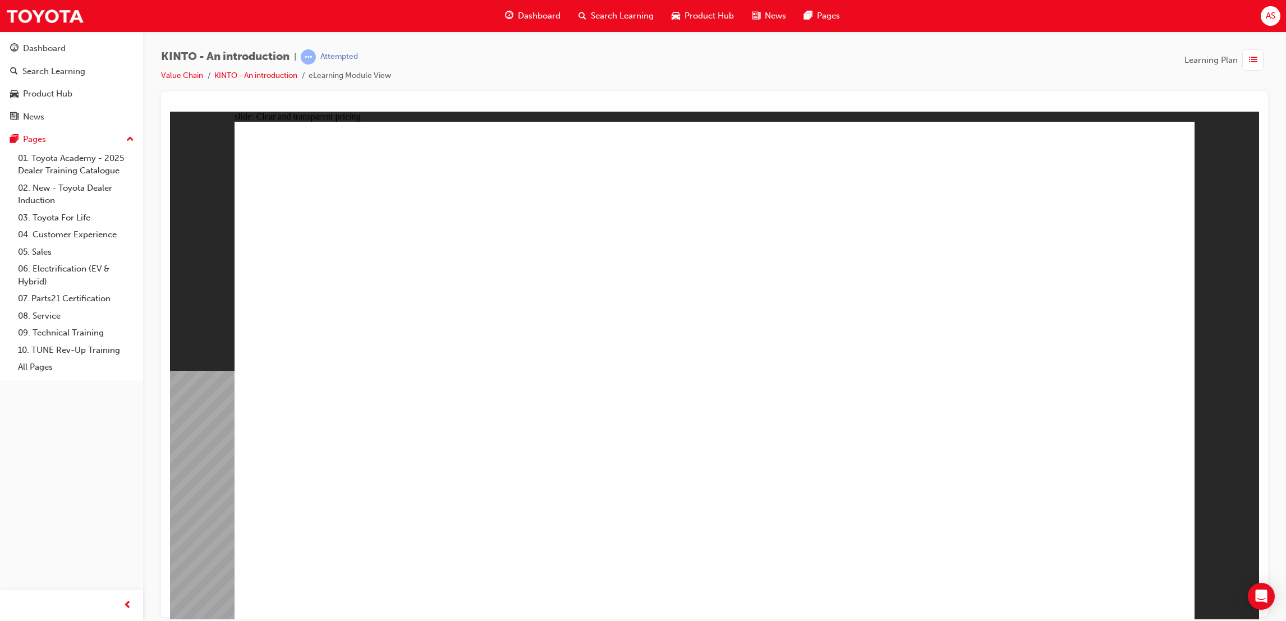
drag, startPoint x: 799, startPoint y: 293, endPoint x: 978, endPoint y: 441, distance: 232.7
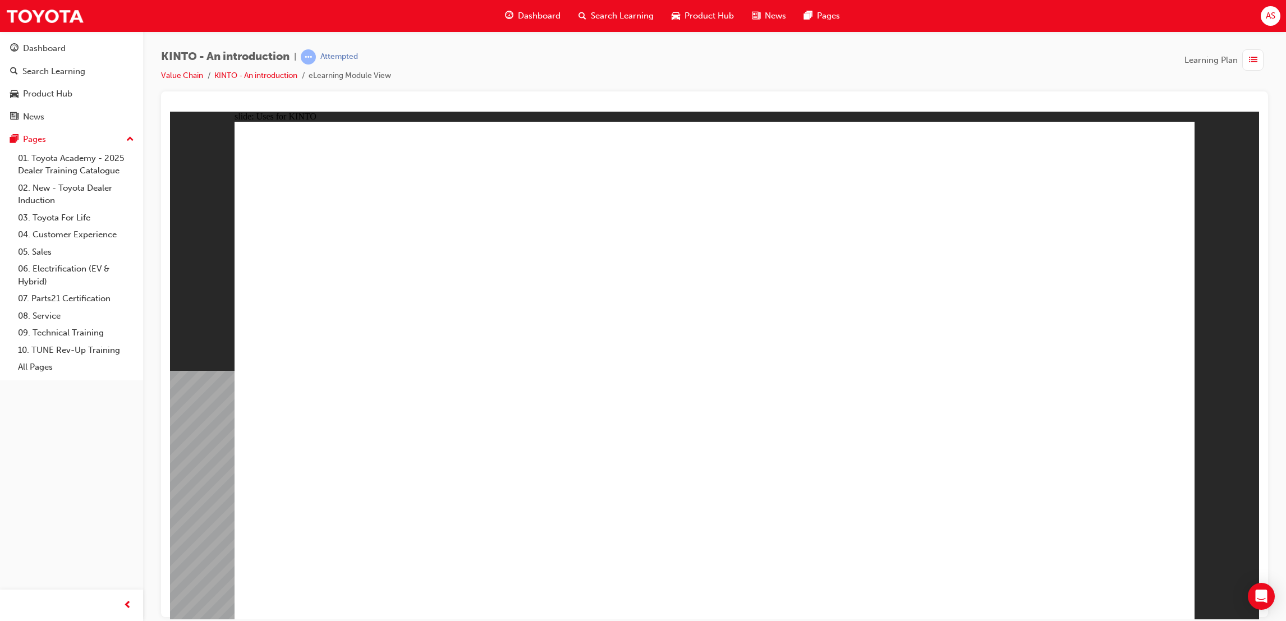
drag, startPoint x: 938, startPoint y: 329, endPoint x: 805, endPoint y: 421, distance: 162.0
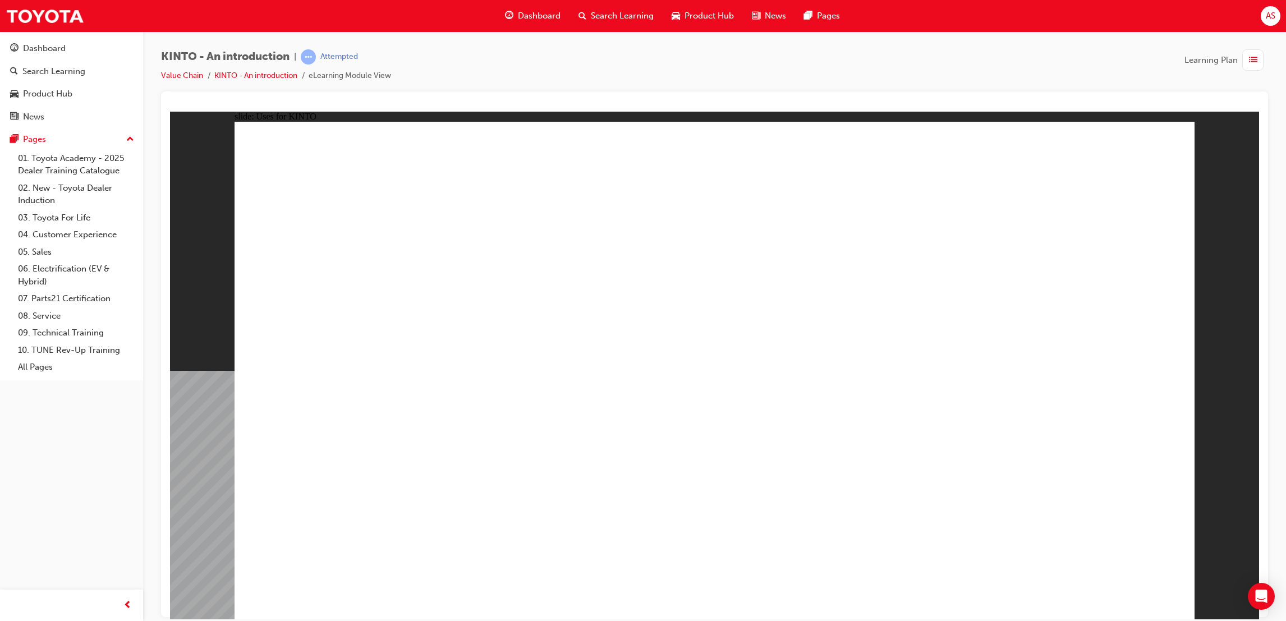
drag, startPoint x: 758, startPoint y: 459, endPoint x: 816, endPoint y: 366, distance: 109.9
drag, startPoint x: 766, startPoint y: 472, endPoint x: 829, endPoint y: 373, distance: 117.5
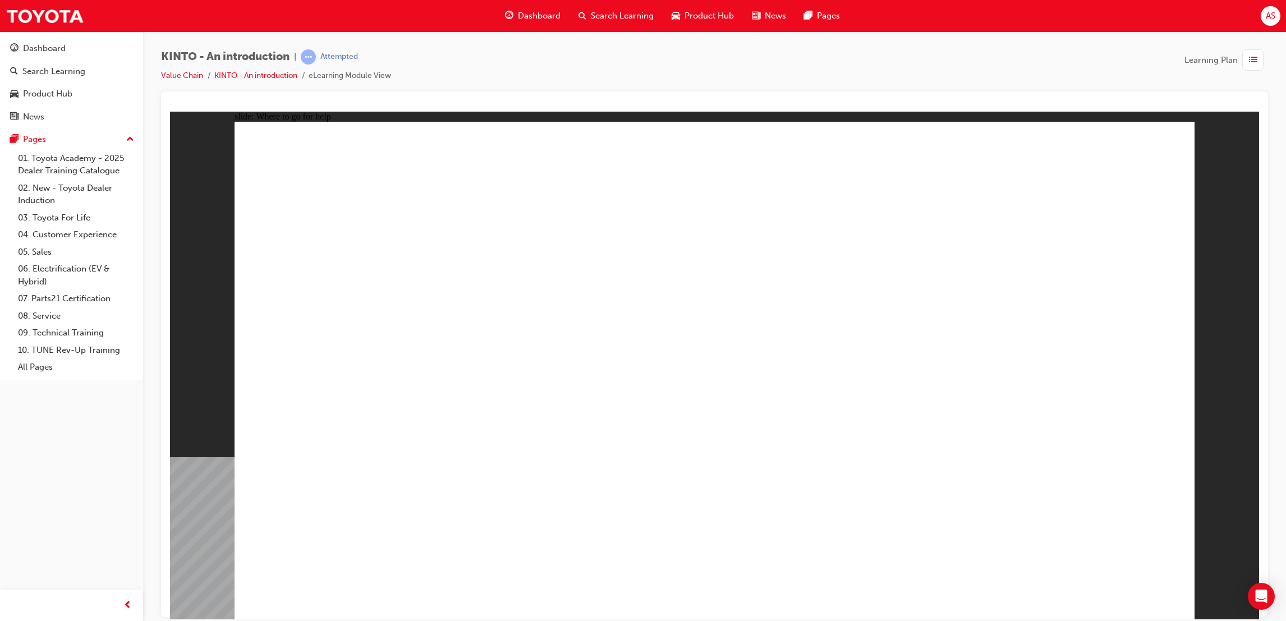
drag, startPoint x: 970, startPoint y: 261, endPoint x: 998, endPoint y: 376, distance: 117.8
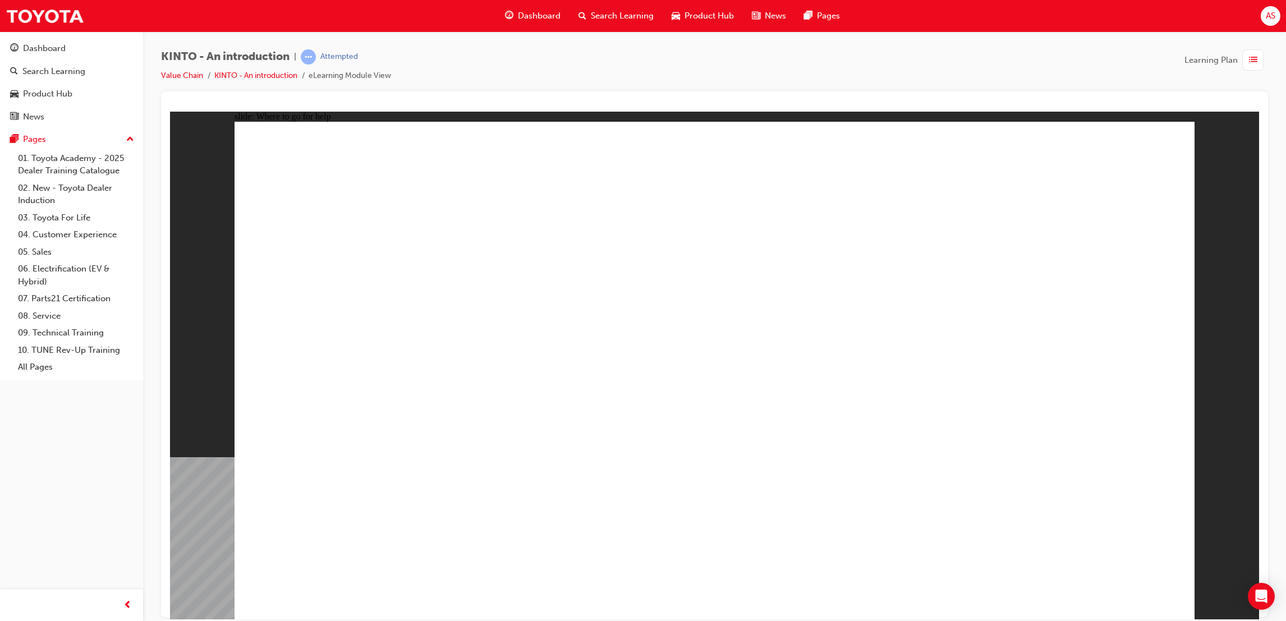
drag, startPoint x: 976, startPoint y: 507, endPoint x: 862, endPoint y: 520, distance: 114.7
drag, startPoint x: 804, startPoint y: 497, endPoint x: 653, endPoint y: 412, distance: 173.5
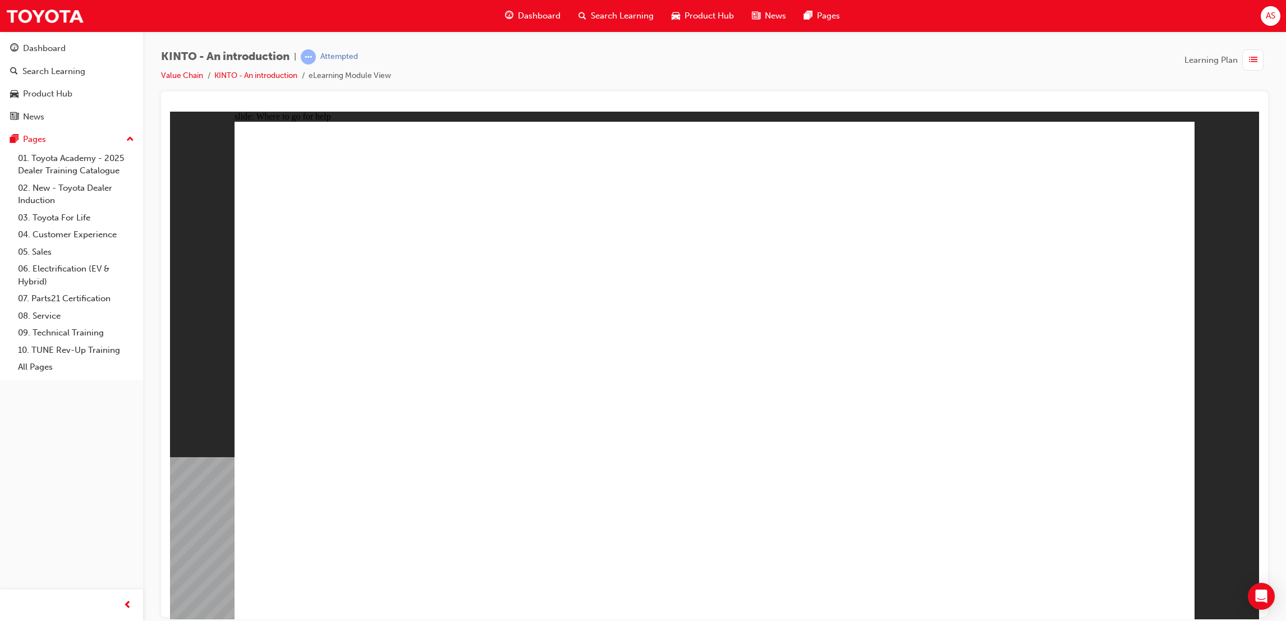
drag, startPoint x: 774, startPoint y: 241, endPoint x: 899, endPoint y: 298, distance: 137.3
drag, startPoint x: 899, startPoint y: 298, endPoint x: 936, endPoint y: 375, distance: 85.3
drag, startPoint x: 986, startPoint y: 466, endPoint x: 1057, endPoint y: 413, distance: 88.6
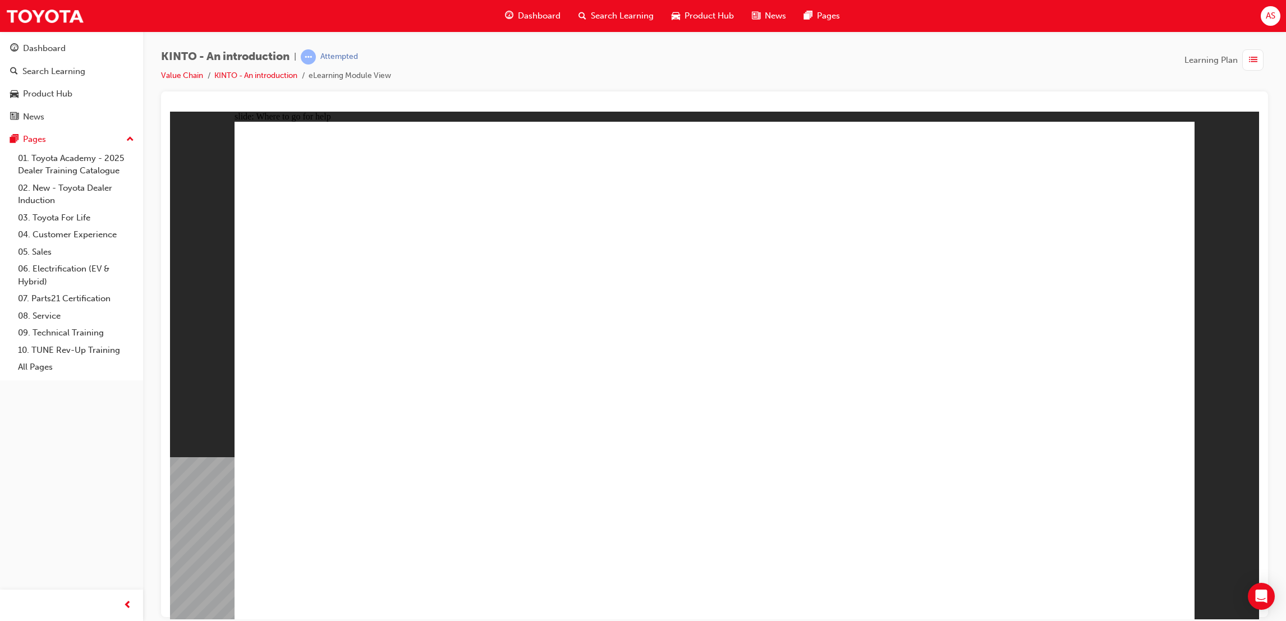
drag, startPoint x: 1057, startPoint y: 340, endPoint x: 946, endPoint y: 223, distance: 161.5
drag, startPoint x: 872, startPoint y: 228, endPoint x: 765, endPoint y: 270, distance: 114.6
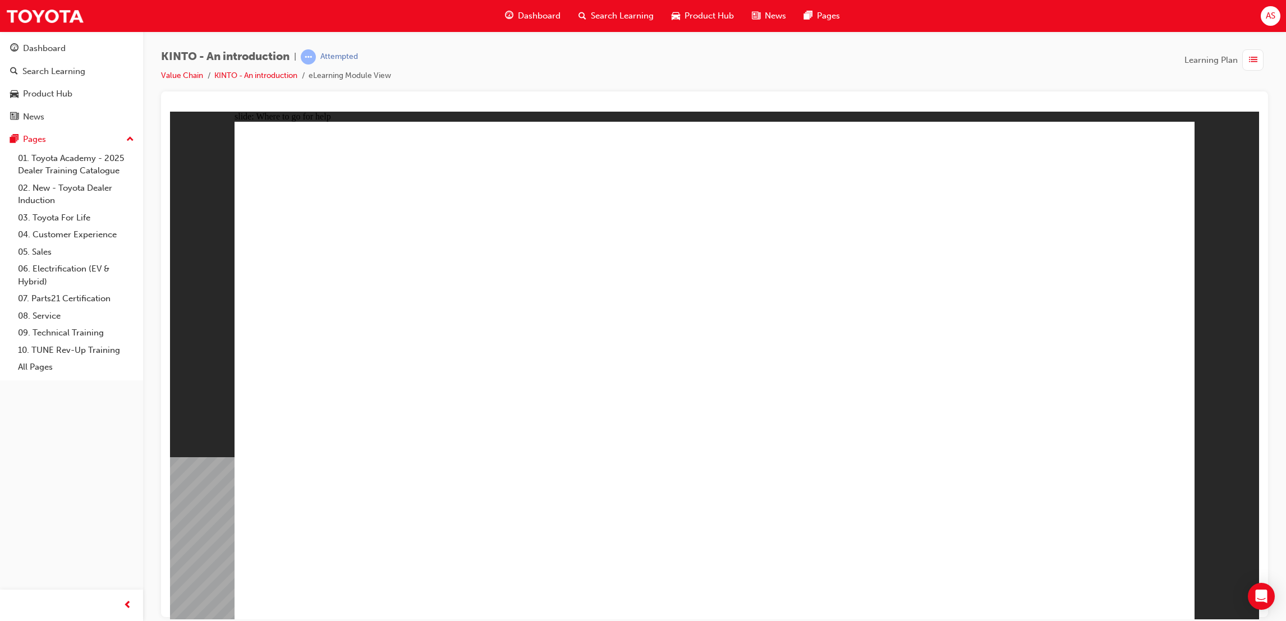
drag, startPoint x: 641, startPoint y: 270, endPoint x: 654, endPoint y: 315, distance: 46.9
drag, startPoint x: 707, startPoint y: 426, endPoint x: 719, endPoint y: 453, distance: 29.6
drag, startPoint x: 719, startPoint y: 453, endPoint x: 737, endPoint y: 261, distance: 192.7
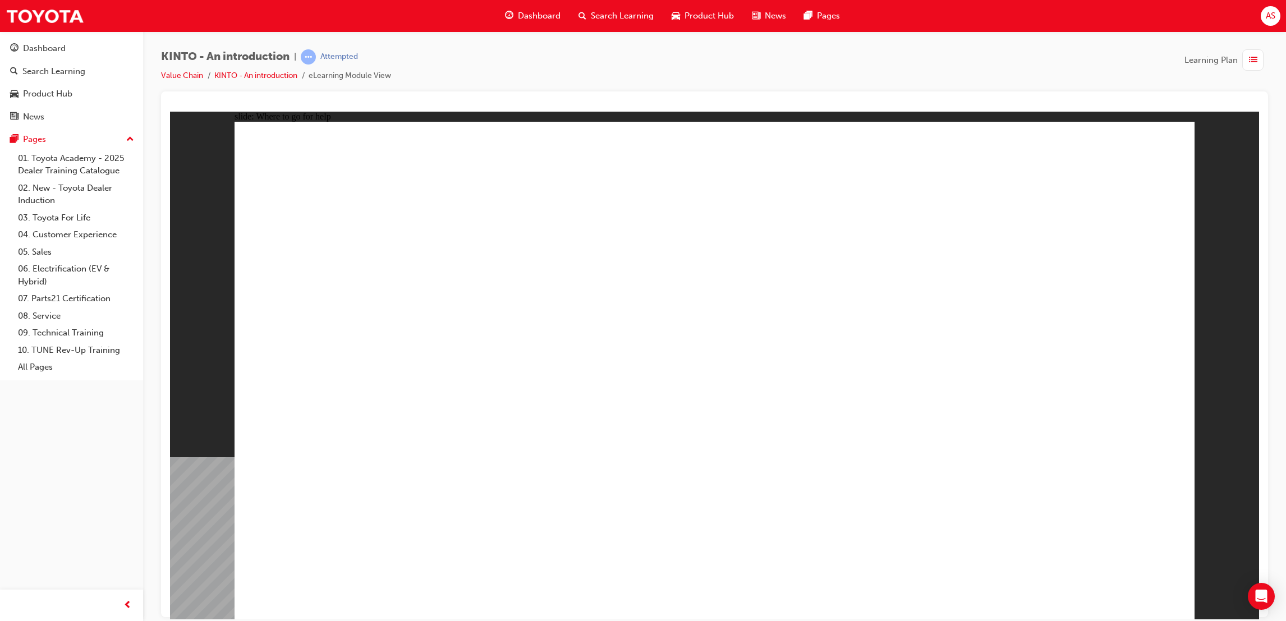
drag, startPoint x: 737, startPoint y: 261, endPoint x: 757, endPoint y: 173, distance: 90.4
drag, startPoint x: 761, startPoint y: 171, endPoint x: 931, endPoint y: 214, distance: 175.2
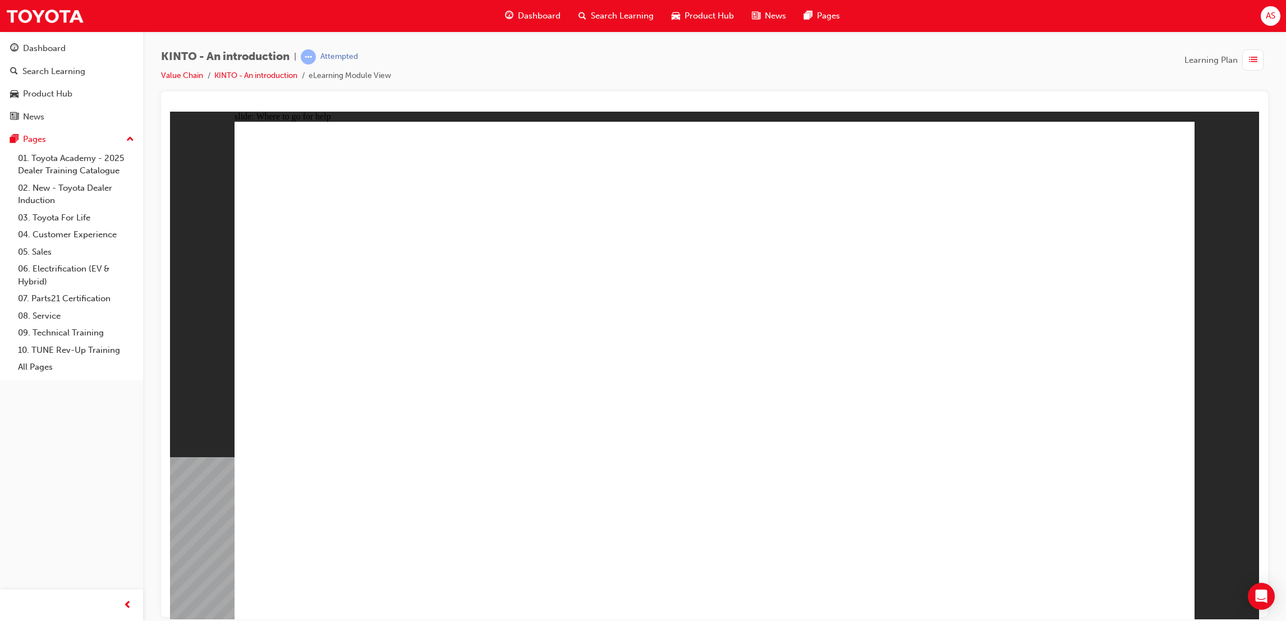
drag, startPoint x: 931, startPoint y: 214, endPoint x: 981, endPoint y: 242, distance: 57.3
click at [1206, 218] on div "slide: Where to go for help Rectangle 1 Rectangle 1 Where to get help Help Cust…" at bounding box center [714, 365] width 1089 height 508
drag, startPoint x: 1109, startPoint y: 524, endPoint x: 1085, endPoint y: 530, distance: 24.2
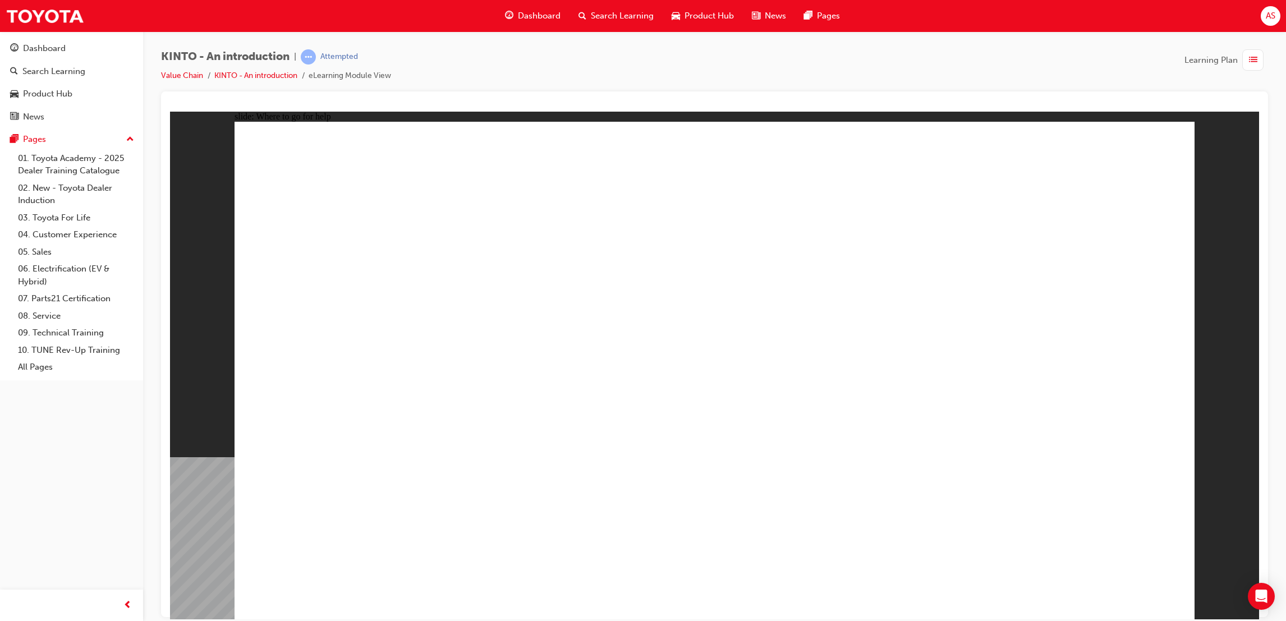
drag, startPoint x: 836, startPoint y: 348, endPoint x: 822, endPoint y: 314, distance: 36.7
drag, startPoint x: 793, startPoint y: 266, endPoint x: 739, endPoint y: 402, distance: 145.5
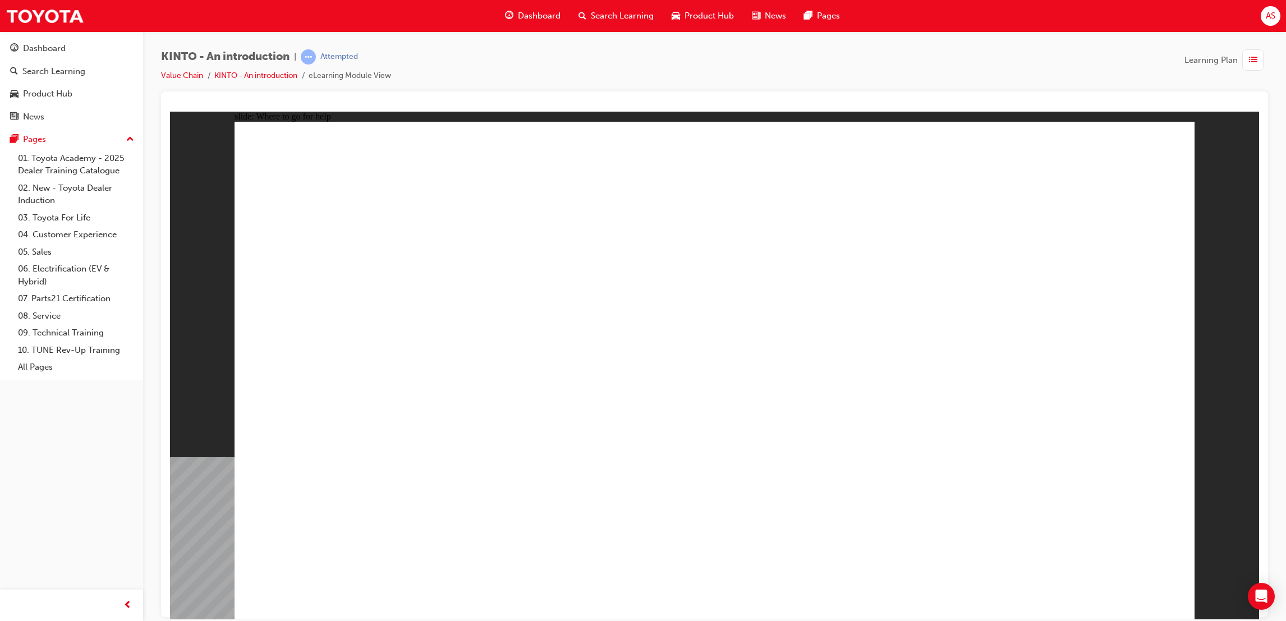
drag, startPoint x: 641, startPoint y: 578, endPoint x: 591, endPoint y: 558, distance: 53.9
drag, startPoint x: 533, startPoint y: 538, endPoint x: 473, endPoint y: 533, distance: 60.7
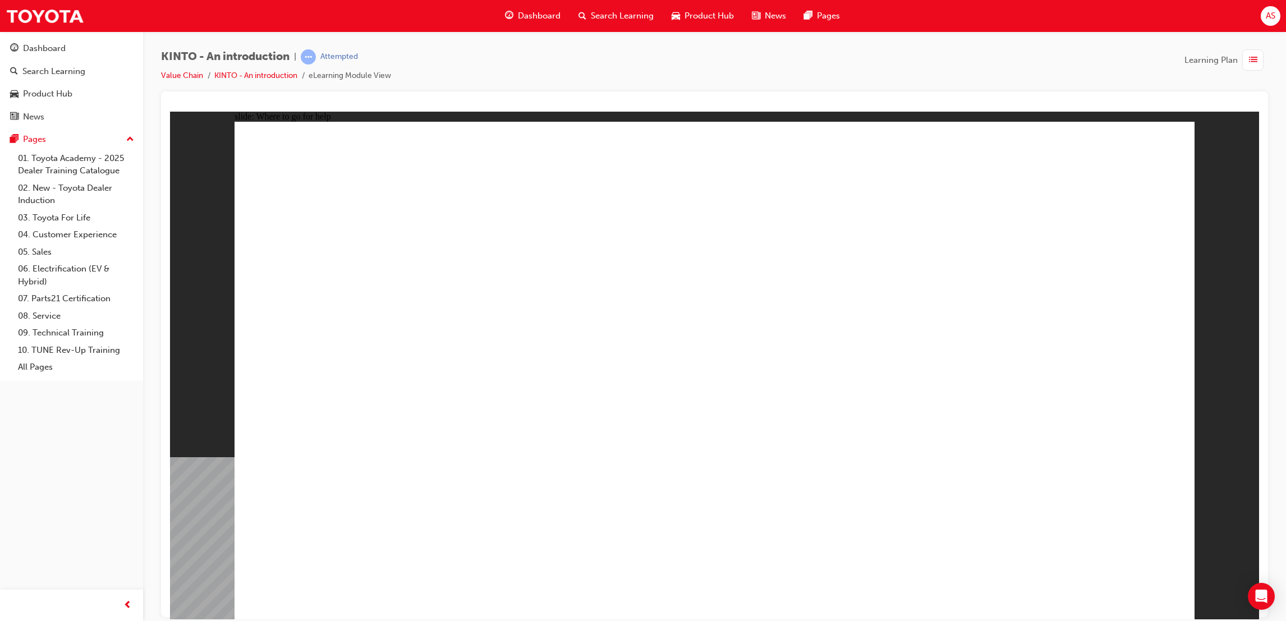
drag, startPoint x: 387, startPoint y: 438, endPoint x: 919, endPoint y: 369, distance: 536.3
drag, startPoint x: 995, startPoint y: 352, endPoint x: 1007, endPoint y: 356, distance: 13.0
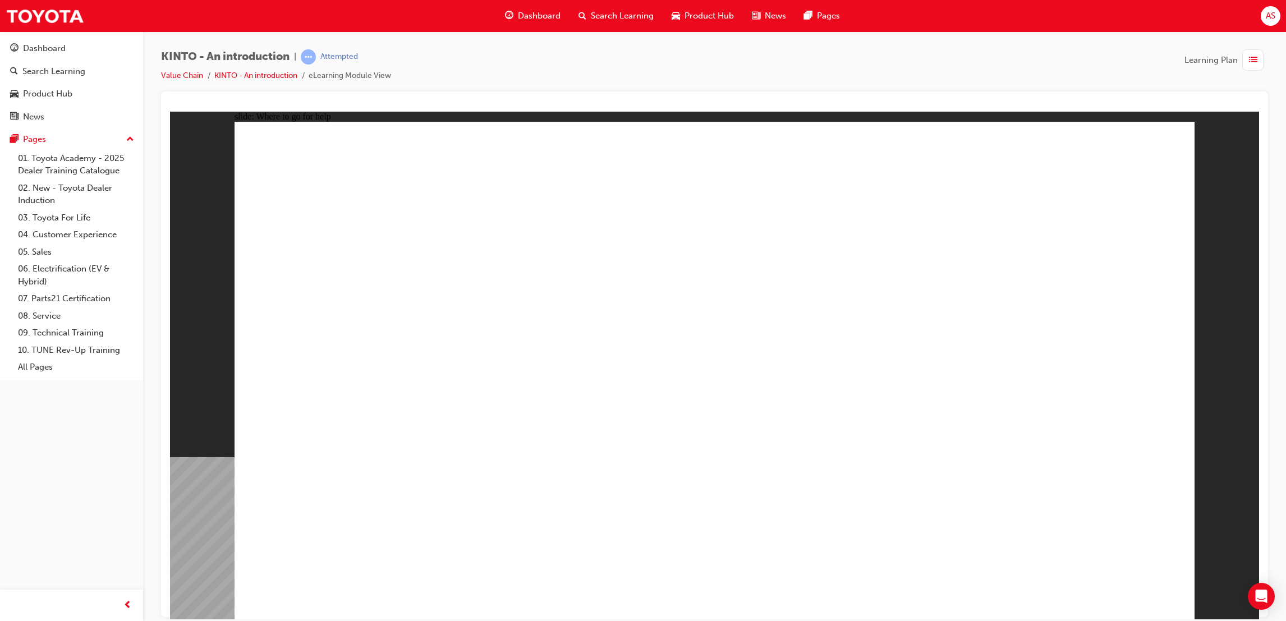
drag, startPoint x: 1032, startPoint y: 314, endPoint x: 1034, endPoint y: 265, distance: 48.9
drag, startPoint x: 1128, startPoint y: 166, endPoint x: 1202, endPoint y: 484, distance: 326.0
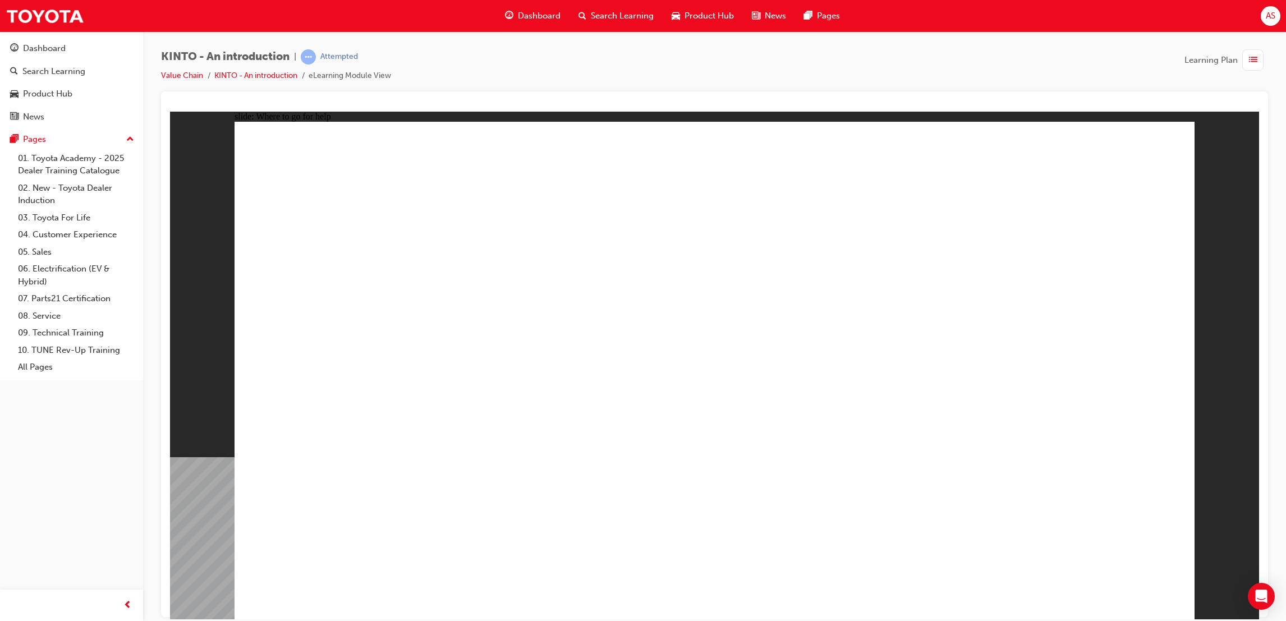
drag, startPoint x: 1017, startPoint y: 551, endPoint x: 1018, endPoint y: 579, distance: 28.6
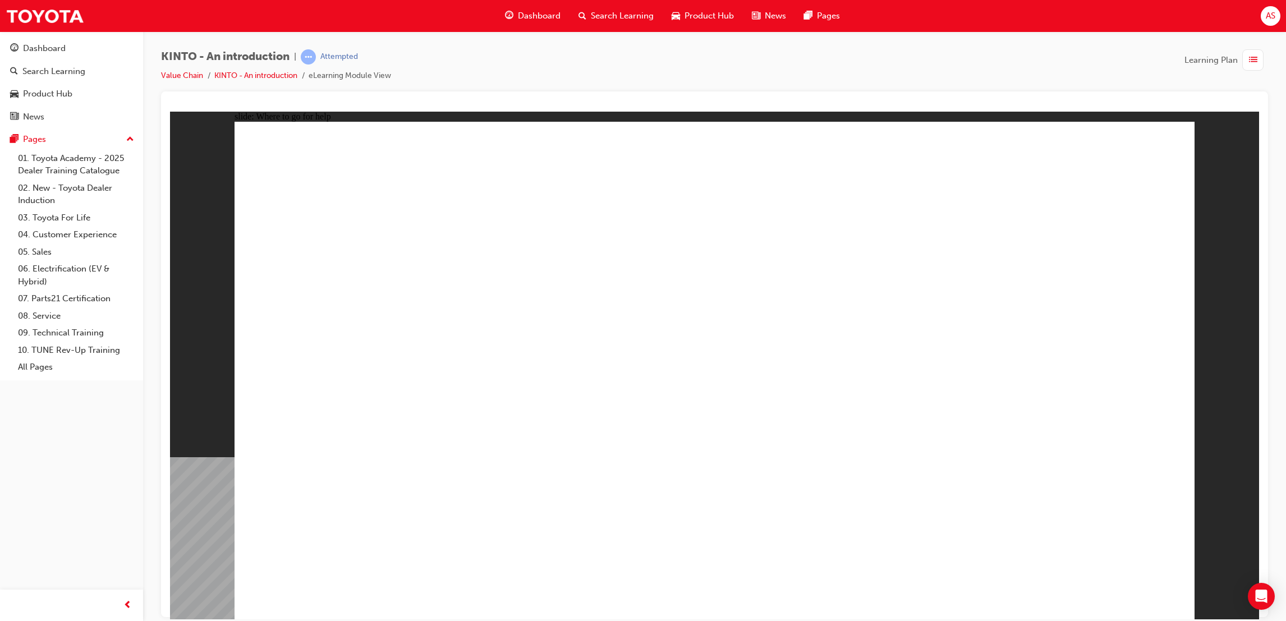
drag, startPoint x: 1105, startPoint y: 558, endPoint x: 1085, endPoint y: 577, distance: 26.6
drag, startPoint x: 675, startPoint y: 375, endPoint x: 480, endPoint y: 375, distance: 195.2
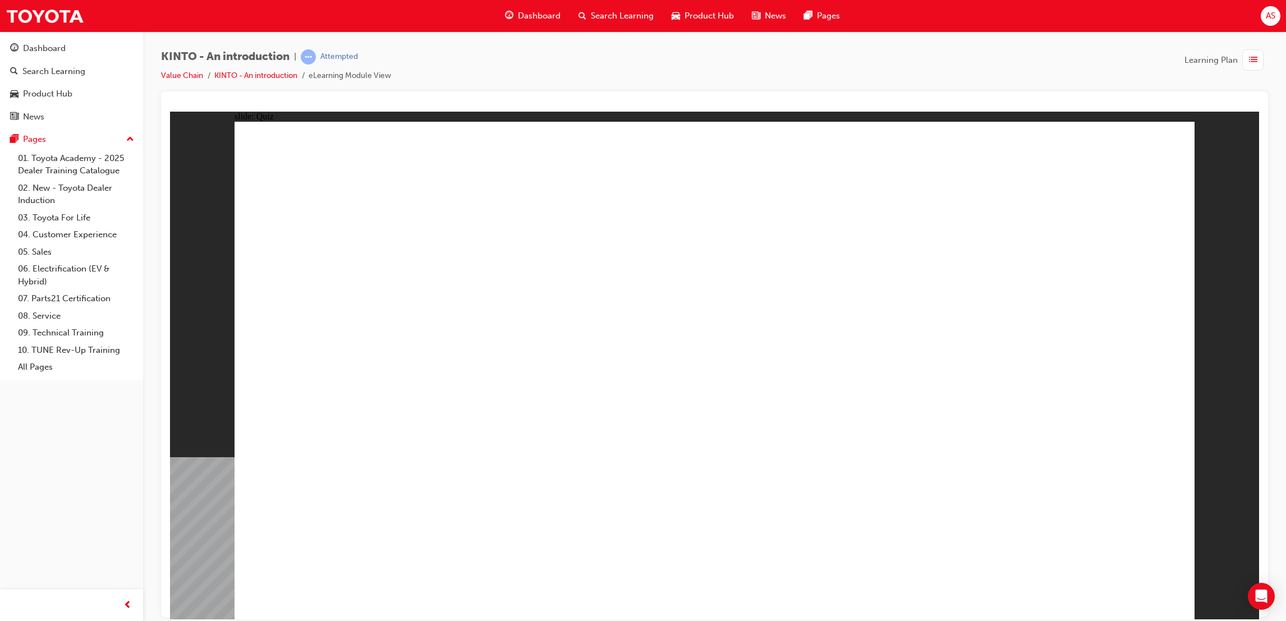
radio input "true"
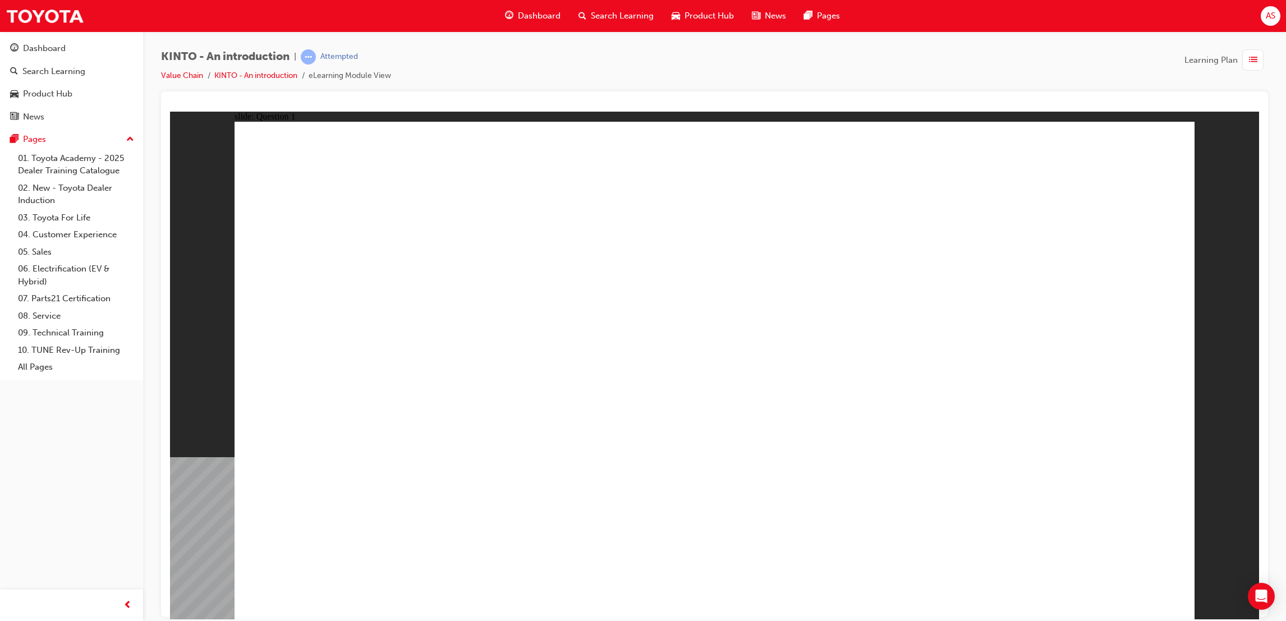
checkbox input "true"
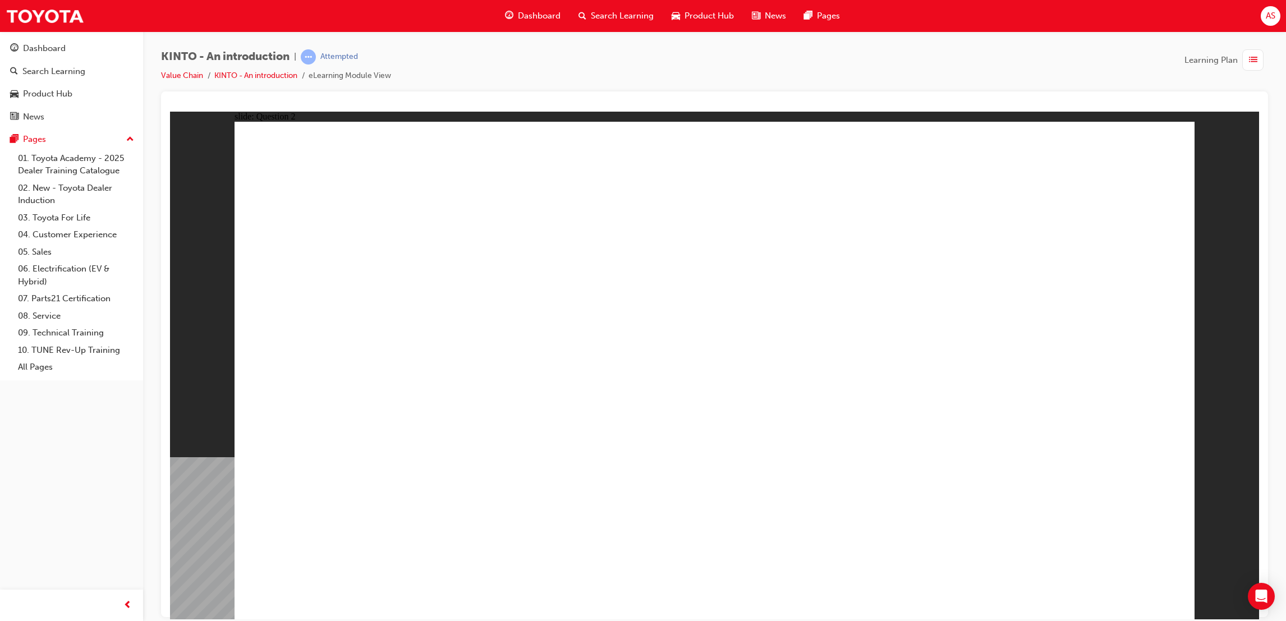
radio input "true"
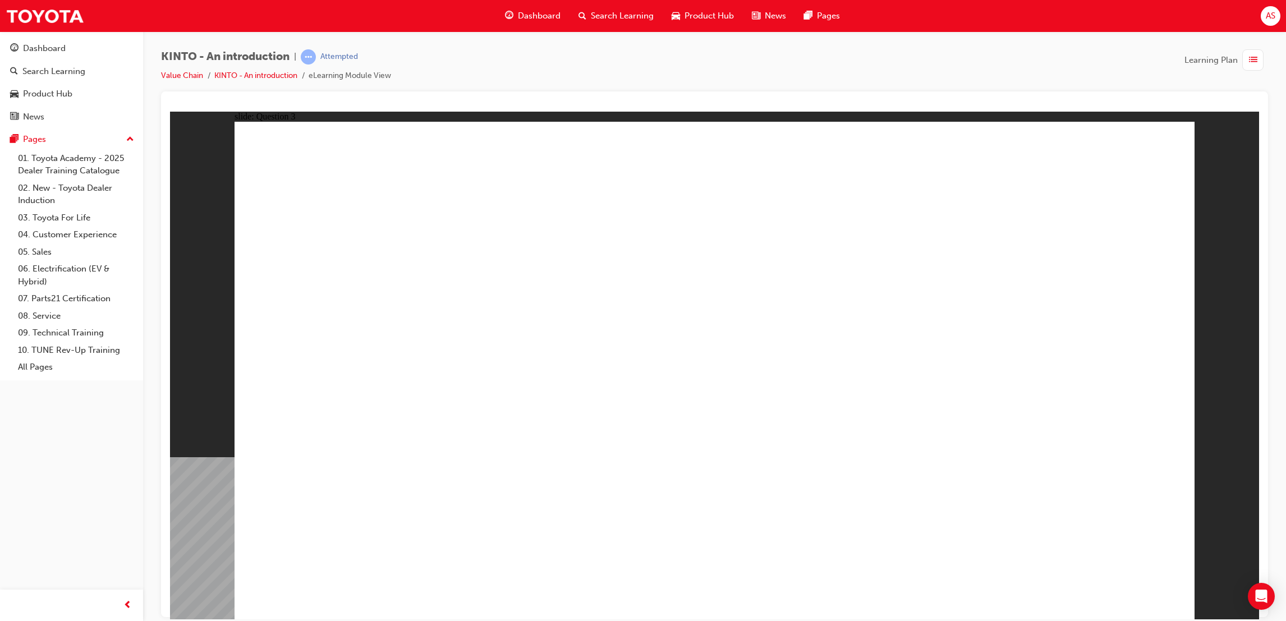
drag, startPoint x: 401, startPoint y: 398, endPoint x: 394, endPoint y: 476, distance: 77.7
drag, startPoint x: 549, startPoint y: 385, endPoint x: 560, endPoint y: 528, distance: 143.5
drag, startPoint x: 550, startPoint y: 518, endPoint x: 806, endPoint y: 517, distance: 255.8
drag, startPoint x: 904, startPoint y: 440, endPoint x: 341, endPoint y: 436, distance: 562.6
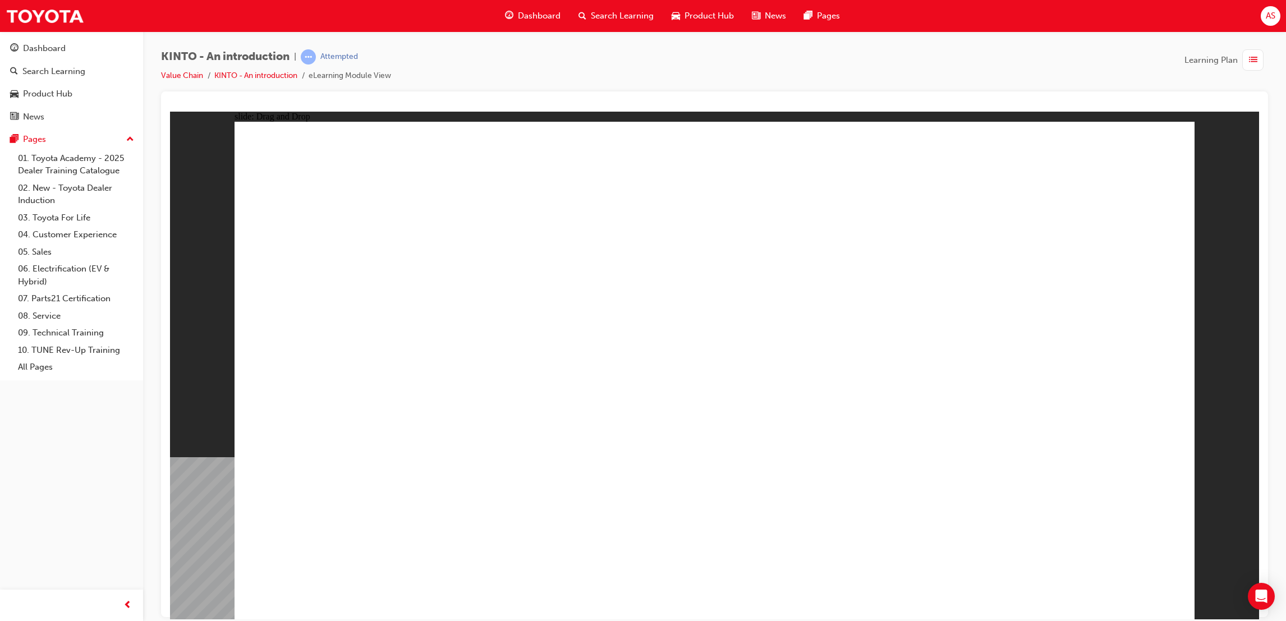
drag, startPoint x: 369, startPoint y: 536, endPoint x: 568, endPoint y: 541, distance: 198.7
drag, startPoint x: 371, startPoint y: 402, endPoint x: 392, endPoint y: 504, distance: 104.2
drag, startPoint x: 748, startPoint y: 516, endPoint x: 966, endPoint y: 326, distance: 289.1
drag, startPoint x: 735, startPoint y: 398, endPoint x: 716, endPoint y: 480, distance: 84.1
drag, startPoint x: 714, startPoint y: 516, endPoint x: 618, endPoint y: 422, distance: 133.7
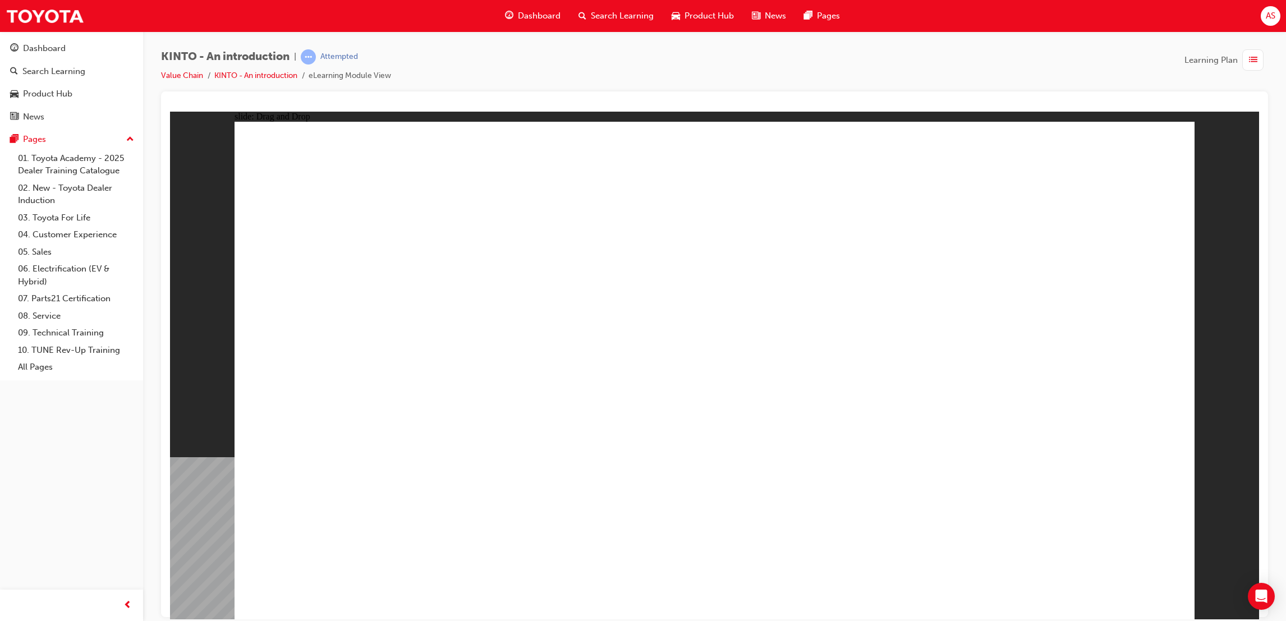
drag, startPoint x: 519, startPoint y: 509, endPoint x: 760, endPoint y: 496, distance: 240.4
drag, startPoint x: 616, startPoint y: 436, endPoint x: 534, endPoint y: 501, distance: 104.7
drag, startPoint x: 944, startPoint y: 342, endPoint x: 940, endPoint y: 366, distance: 24.4
drag, startPoint x: 370, startPoint y: 551, endPoint x: 514, endPoint y: 386, distance: 218.3
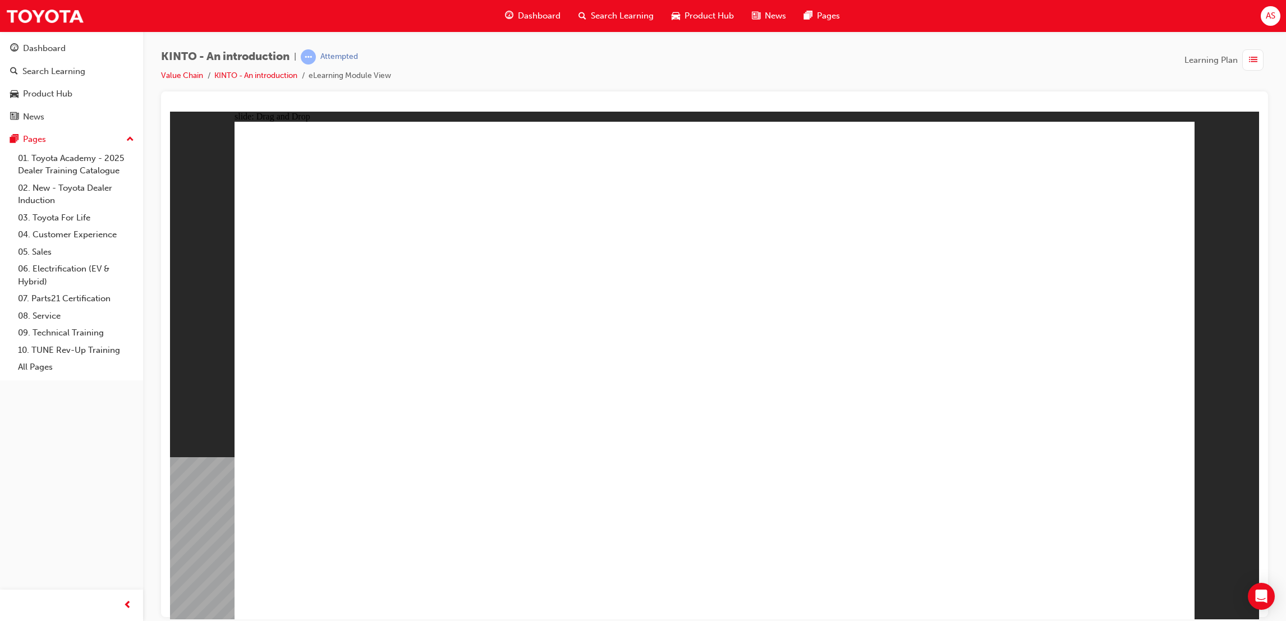
drag, startPoint x: 358, startPoint y: 510, endPoint x: 547, endPoint y: 345, distance: 251.3
drag, startPoint x: 1024, startPoint y: 406, endPoint x: 340, endPoint y: 453, distance: 686.0
drag, startPoint x: 565, startPoint y: 465, endPoint x: 758, endPoint y: 316, distance: 243.5
drag, startPoint x: 876, startPoint y: 348, endPoint x: 507, endPoint y: 502, distance: 400.0
drag, startPoint x: 718, startPoint y: 517, endPoint x: 852, endPoint y: 513, distance: 134.1
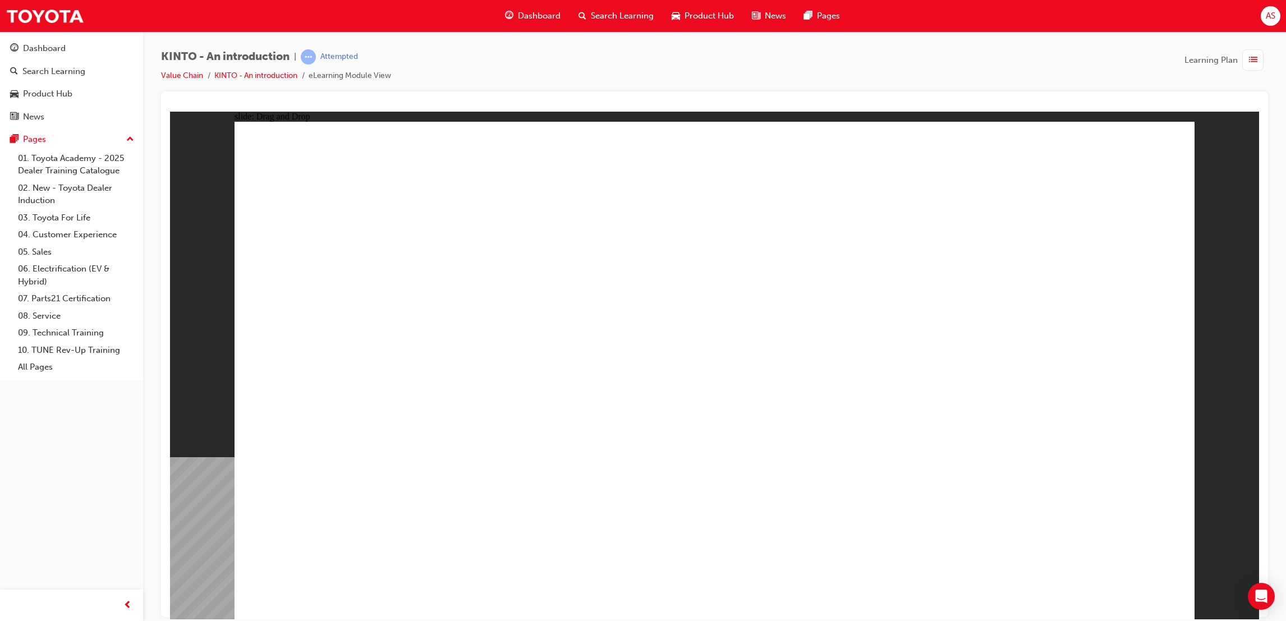
drag, startPoint x: 536, startPoint y: 367, endPoint x: 719, endPoint y: 536, distance: 248.5
drag, startPoint x: 772, startPoint y: 339, endPoint x: 894, endPoint y: 402, distance: 136.5
drag, startPoint x: 946, startPoint y: 418, endPoint x: 1092, endPoint y: 533, distance: 185.3
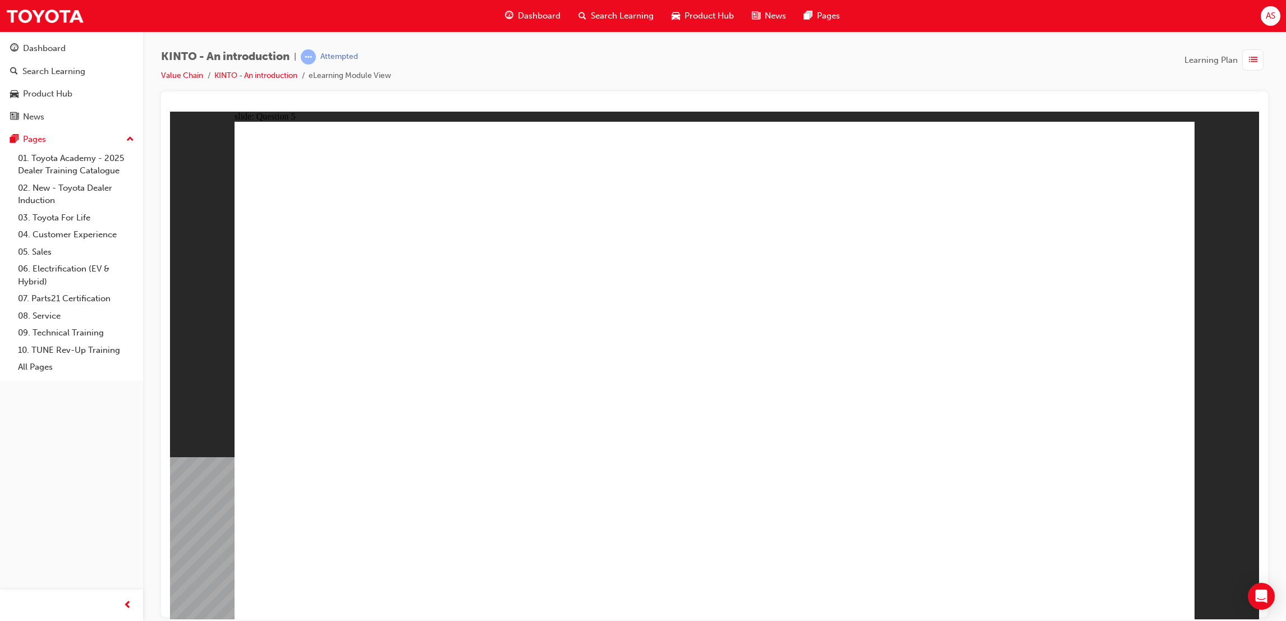
radio input "false"
radio input "true"
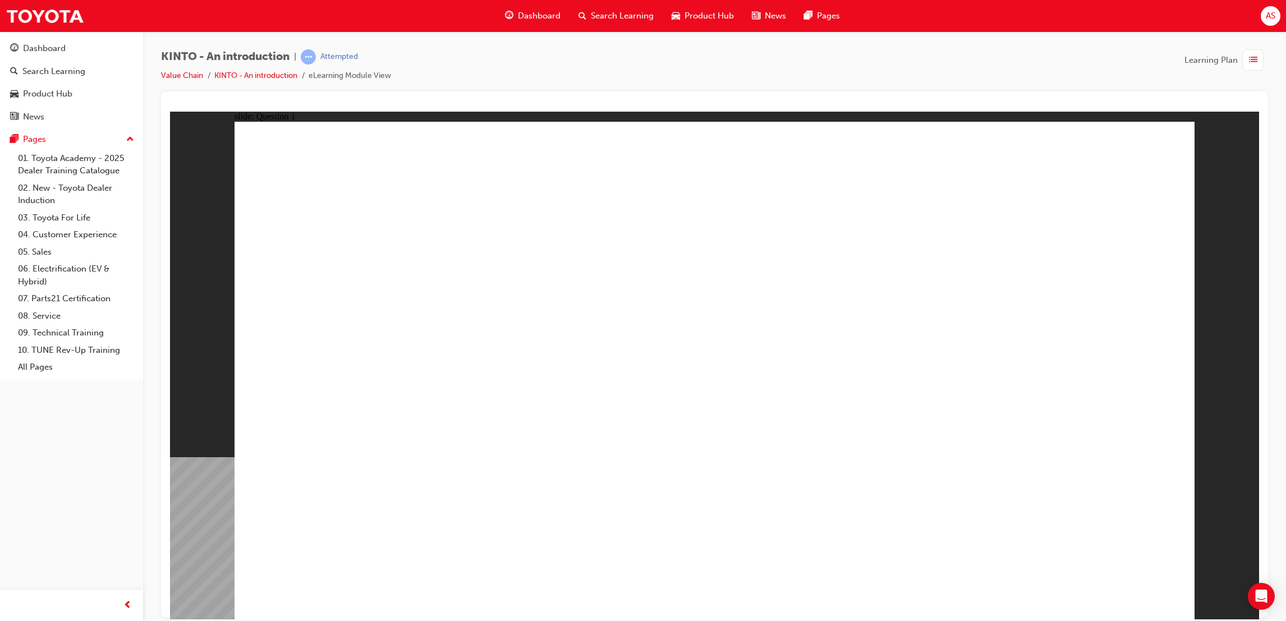
drag, startPoint x: 674, startPoint y: 472, endPoint x: 688, endPoint y: 480, distance: 16.4
radio input "true"
drag, startPoint x: 1082, startPoint y: 567, endPoint x: 1098, endPoint y: 577, distance: 19.1
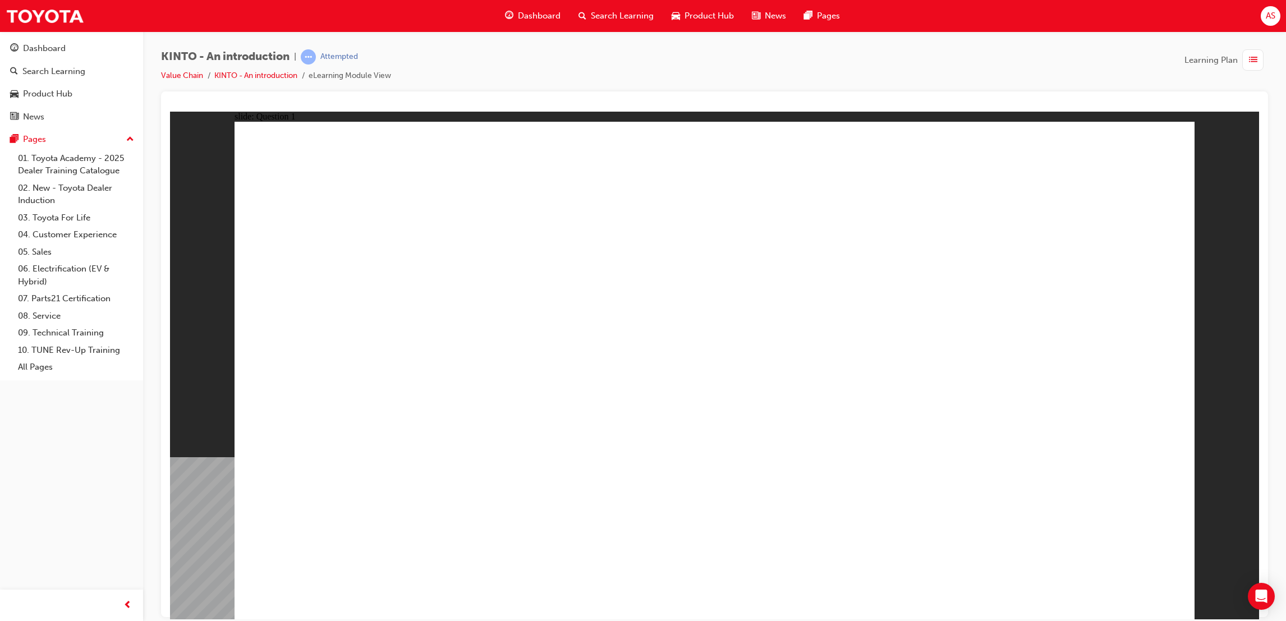
drag, startPoint x: 729, startPoint y: 347, endPoint x: 733, endPoint y: 342, distance: 6.5
checkbox input "false"
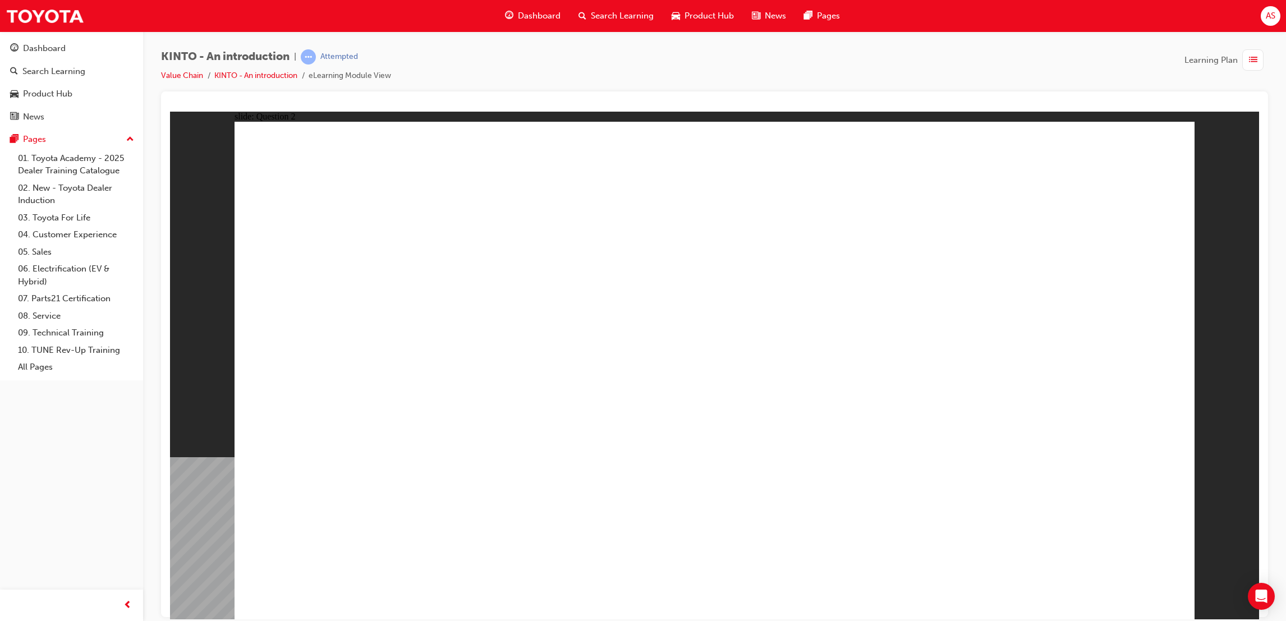
checkbox input "false"
checkbox input "true"
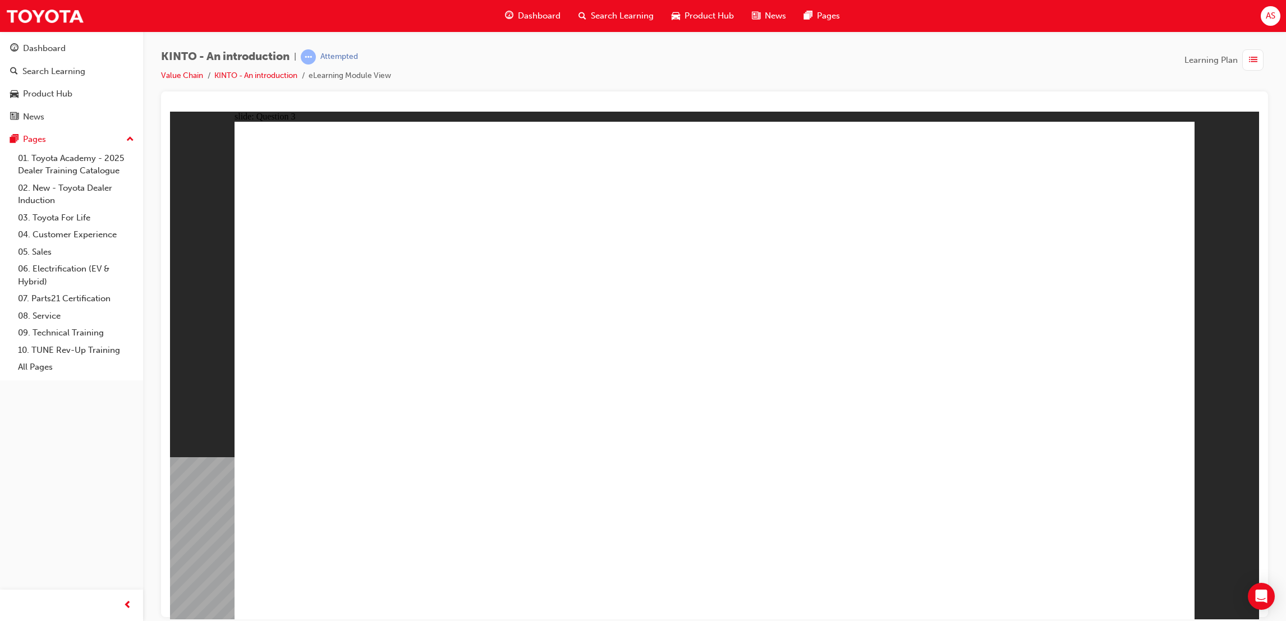
radio input "false"
radio input "true"
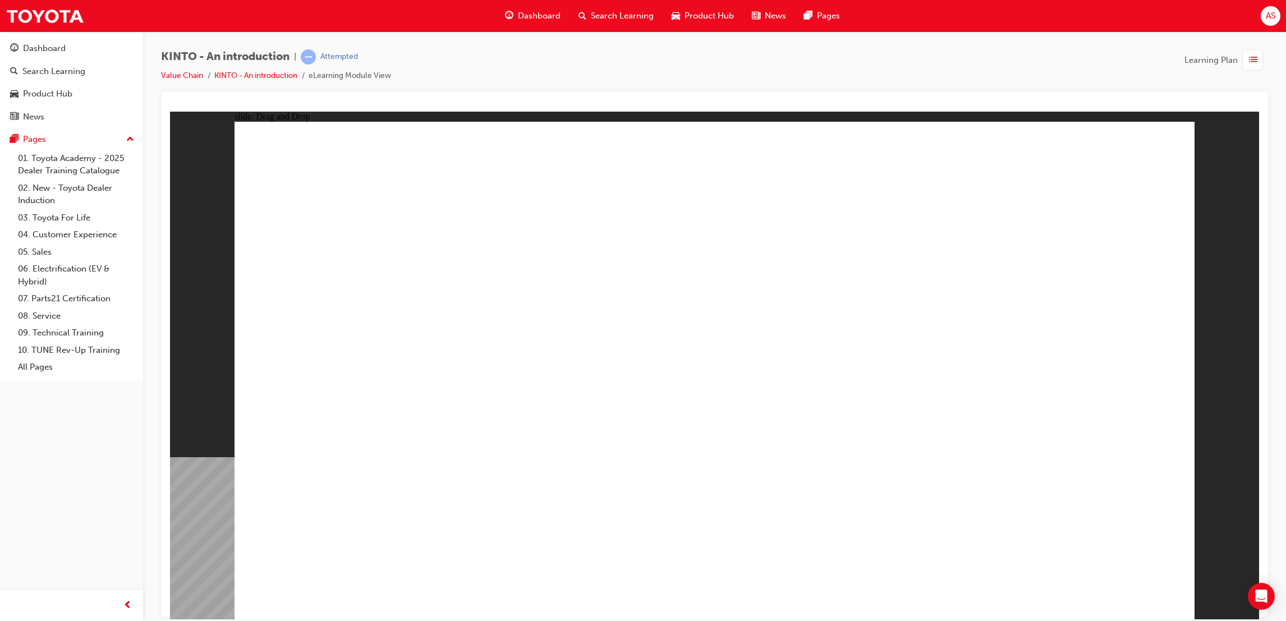
drag, startPoint x: 1029, startPoint y: 423, endPoint x: 1023, endPoint y: 521, distance: 97.8
drag, startPoint x: 891, startPoint y: 390, endPoint x: 350, endPoint y: 507, distance: 553.3
drag, startPoint x: 415, startPoint y: 407, endPoint x: 555, endPoint y: 536, distance: 191.0
drag, startPoint x: 659, startPoint y: 406, endPoint x: 643, endPoint y: 532, distance: 127.7
drag, startPoint x: 1035, startPoint y: 506, endPoint x: 887, endPoint y: 499, distance: 147.7
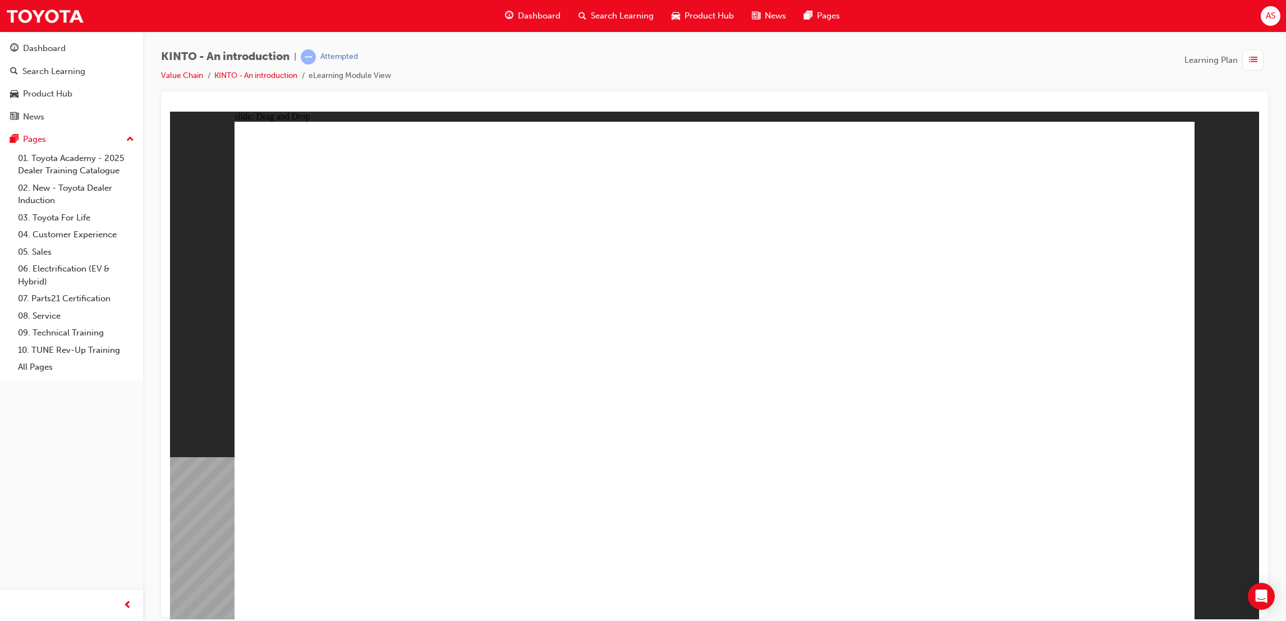
drag, startPoint x: 633, startPoint y: 406, endPoint x: 1032, endPoint y: 523, distance: 415.7
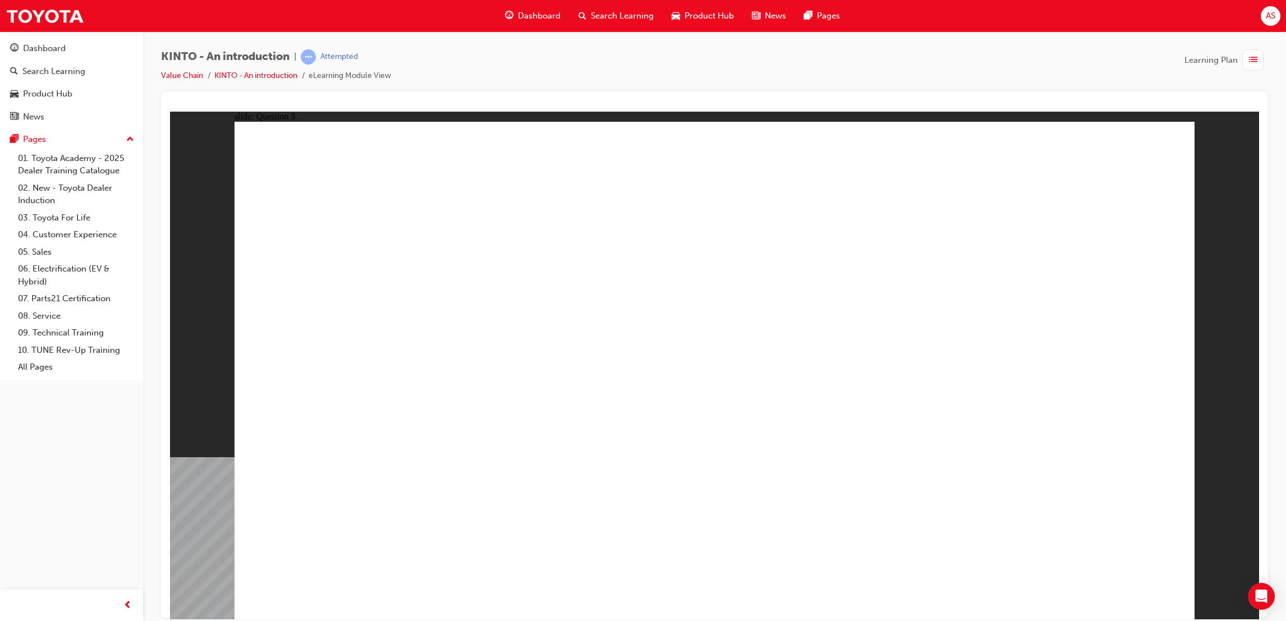
radio input "true"
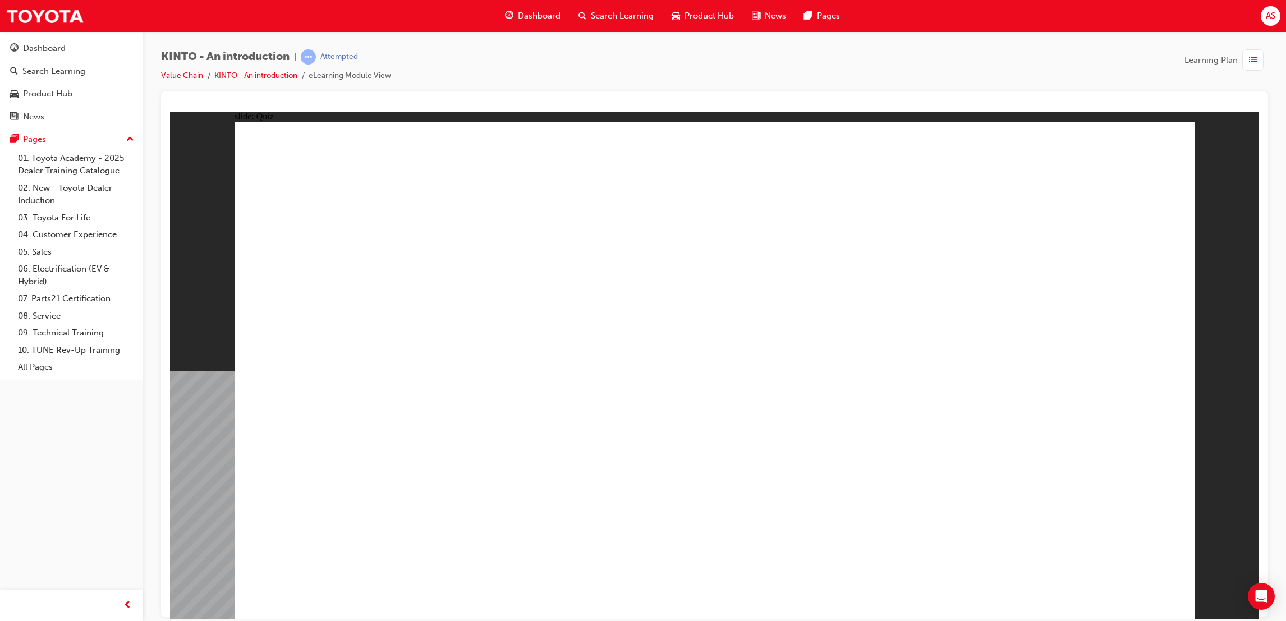
radio input "true"
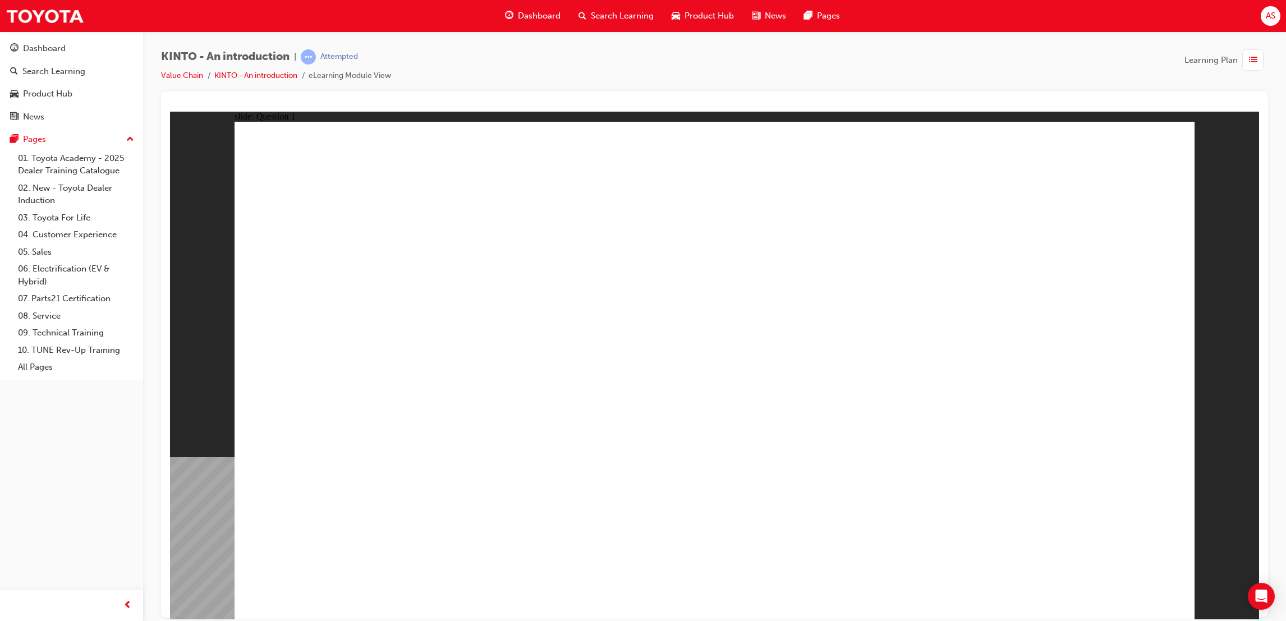
checkbox input "true"
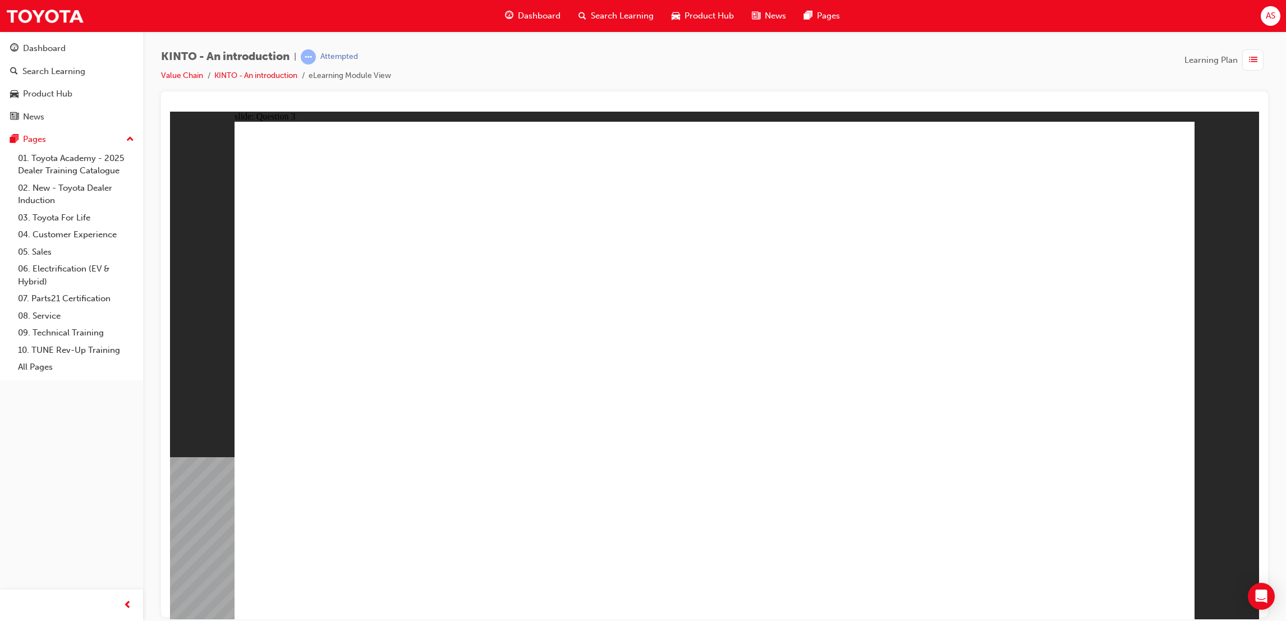
radio input "true"
drag, startPoint x: 893, startPoint y: 407, endPoint x: 392, endPoint y: 483, distance: 506.7
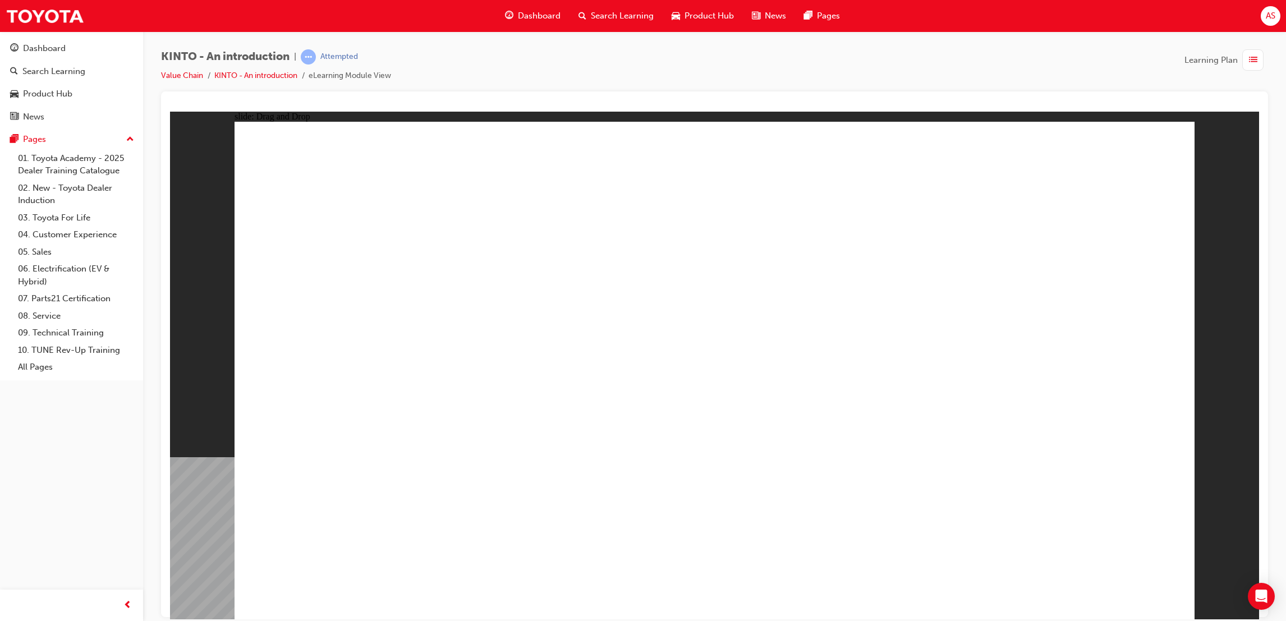
drag, startPoint x: 743, startPoint y: 424, endPoint x: 564, endPoint y: 521, distance: 203.8
drag, startPoint x: 365, startPoint y: 371, endPoint x: 711, endPoint y: 497, distance: 368.4
drag, startPoint x: 1031, startPoint y: 390, endPoint x: 845, endPoint y: 485, distance: 209.2
drag, startPoint x: 615, startPoint y: 404, endPoint x: 1075, endPoint y: 486, distance: 467.8
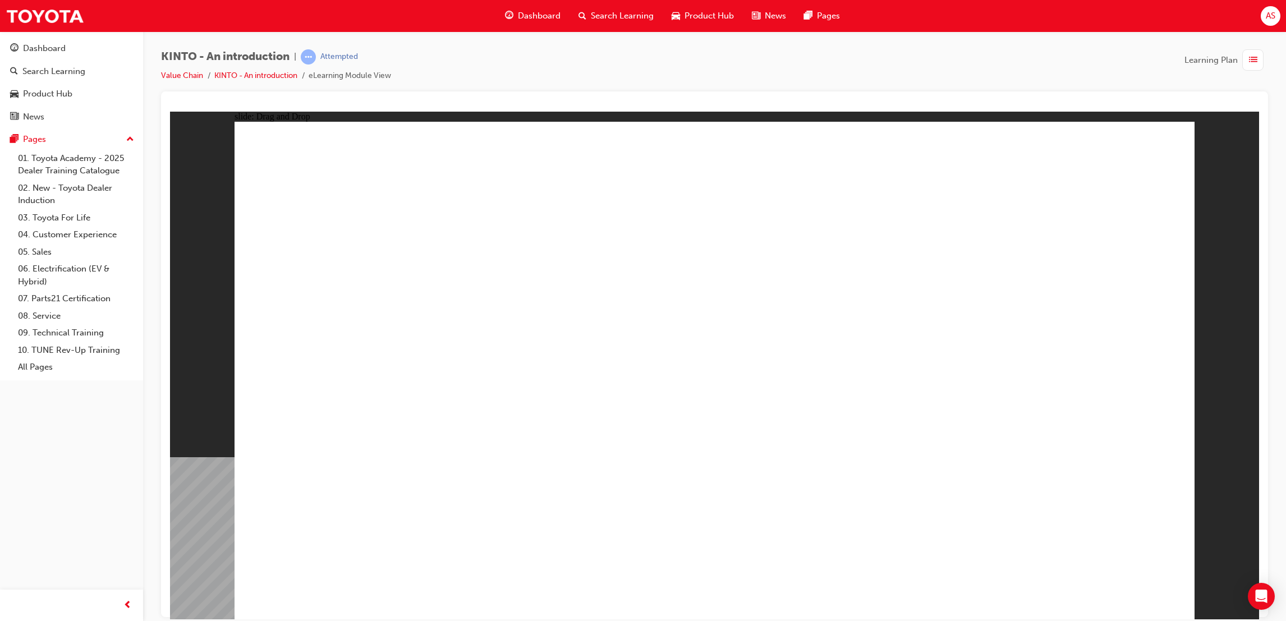
radio input "true"
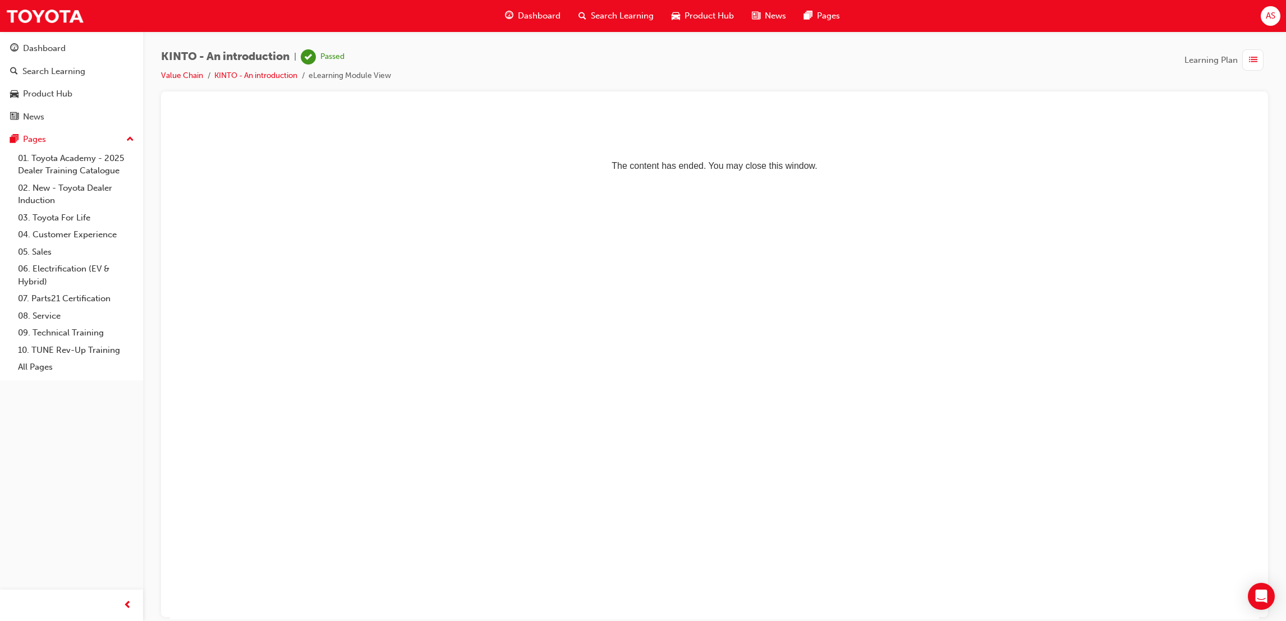
click at [518, 11] on span "Dashboard" at bounding box center [539, 16] width 43 height 13
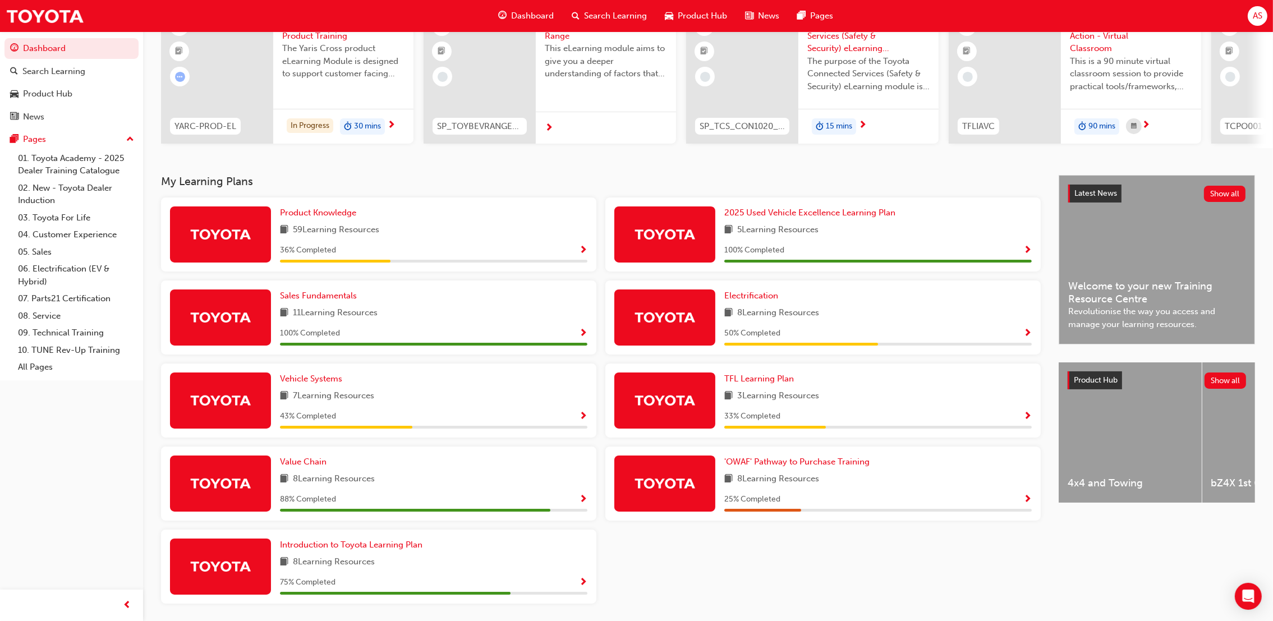
scroll to position [110, 0]
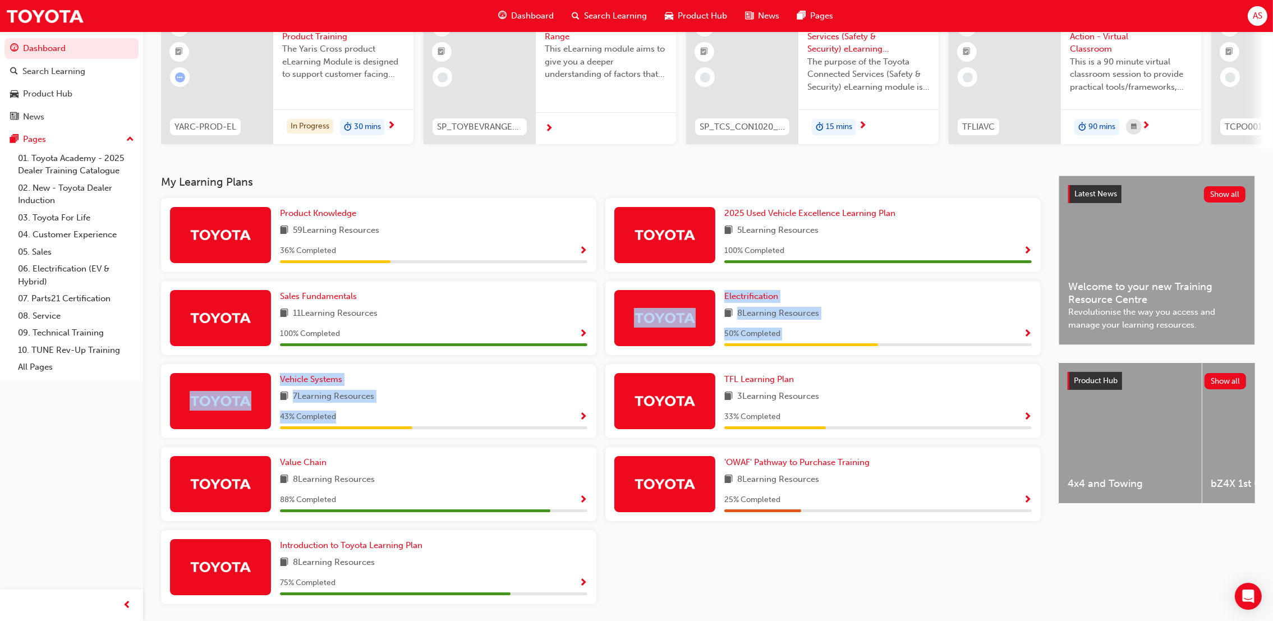
drag, startPoint x: 441, startPoint y: 344, endPoint x: 531, endPoint y: 454, distance: 141.9
click at [531, 454] on div "Product Knowledge 59 Learning Resources 36 % Completed 2025 Used Vehicle Excell…" at bounding box center [601, 405] width 889 height 415
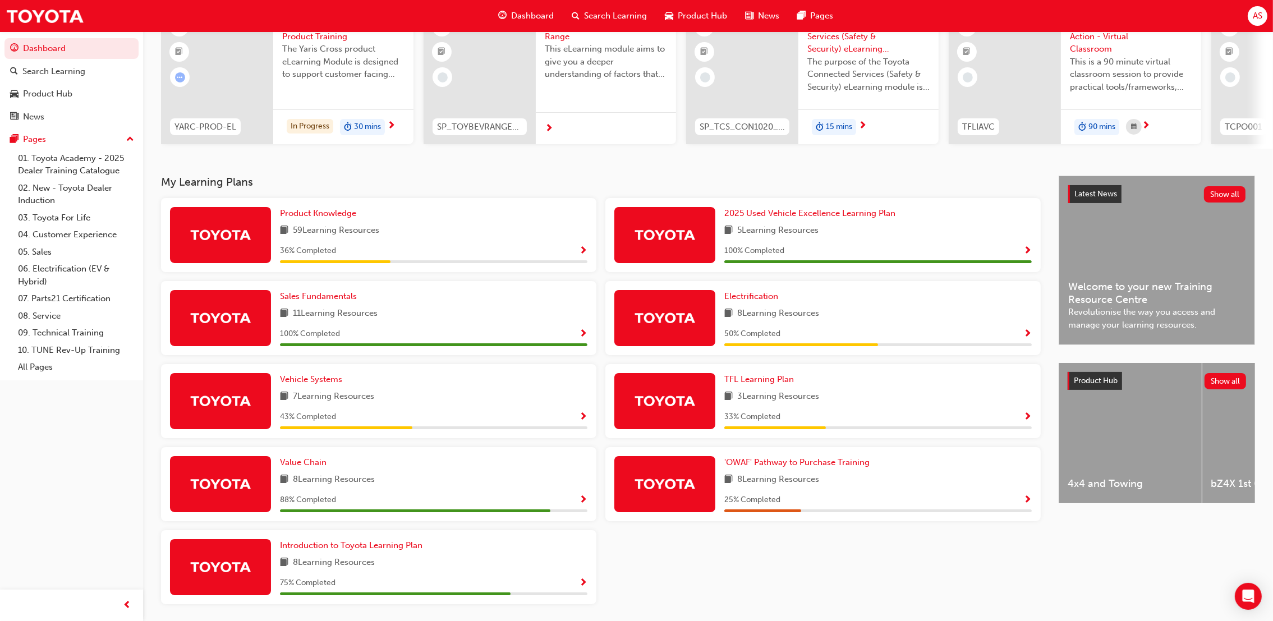
click at [762, 539] on div "Product Knowledge 59 Learning Resources 36 % Completed 2025 Used Vehicle Excell…" at bounding box center [601, 405] width 889 height 415
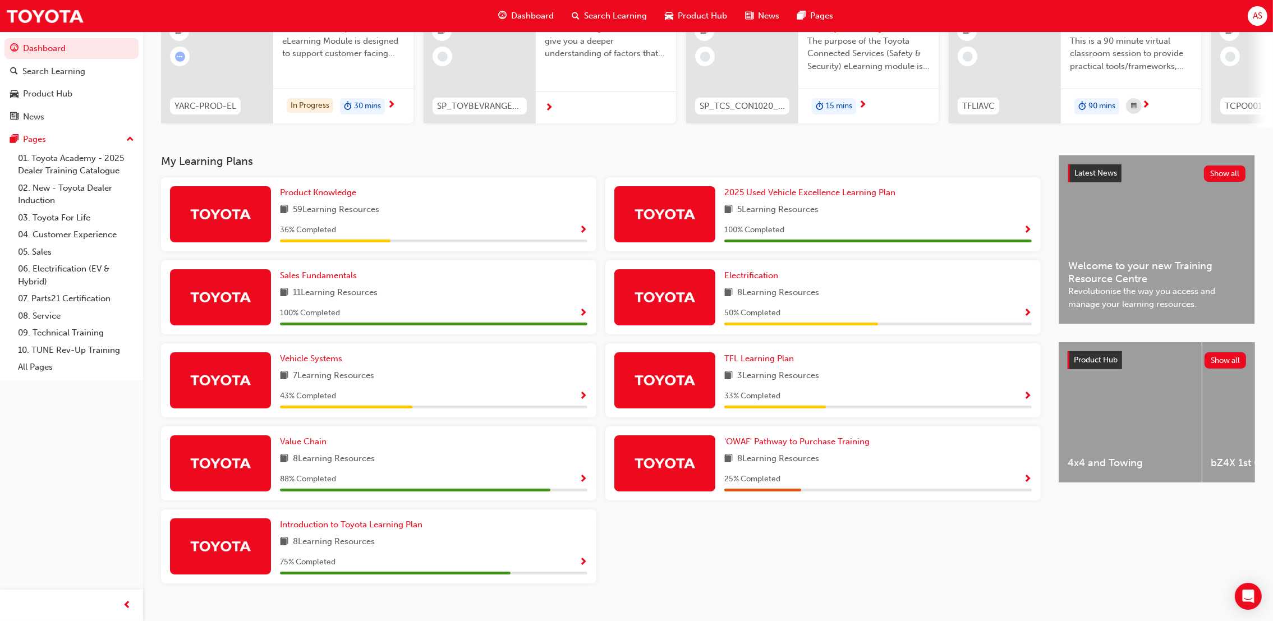
scroll to position [150, 0]
